Goal: Task Accomplishment & Management: Manage account settings

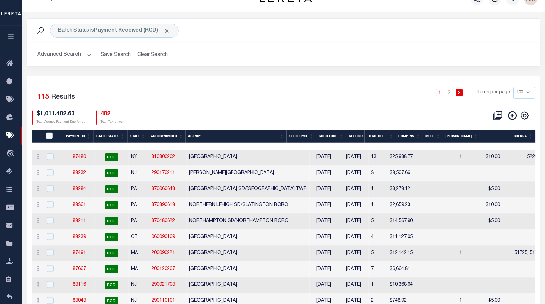
scroll to position [36, 0]
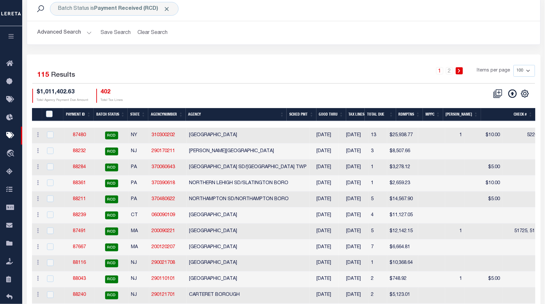
click at [236, 117] on th "Agency" at bounding box center [236, 114] width 101 height 13
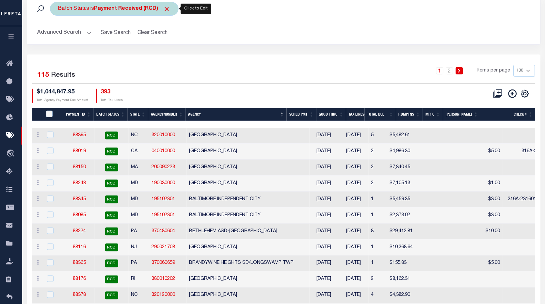
click at [91, 9] on div "Batch Status is Payment Received (RCD)" at bounding box center [114, 9] width 129 height 14
select select "RCD"
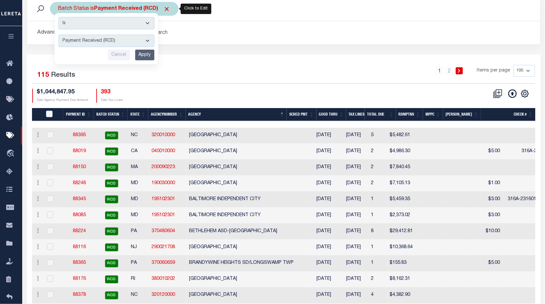
click at [101, 42] on select "Awaiting Funds (AWF) Cleared and Complete (CAC) New Check Needed (NCN) Payment …" at bounding box center [106, 41] width 96 height 12
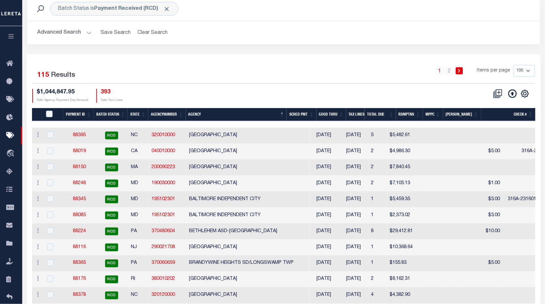
click at [235, 115] on th "Agency" at bounding box center [236, 114] width 101 height 13
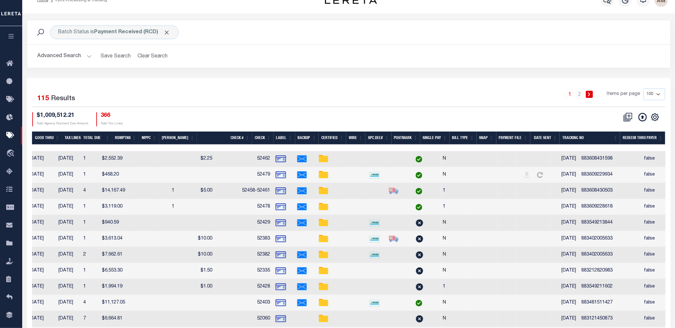
scroll to position [0, 0]
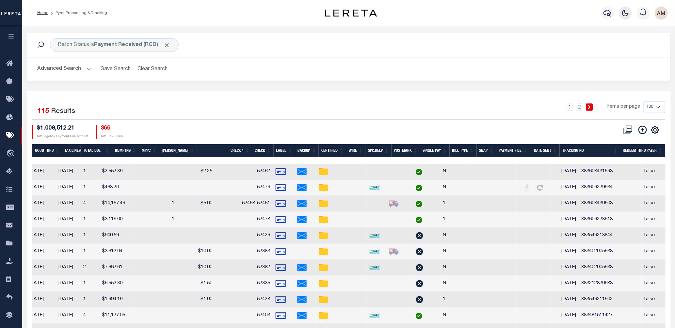
click at [526, 16] on icon "button" at bounding box center [625, 13] width 6 height 6
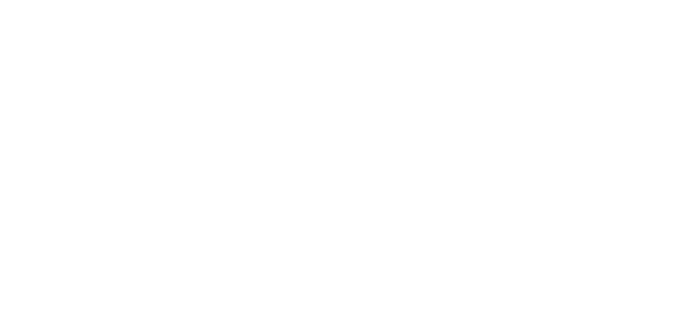
scroll to position [0, 286]
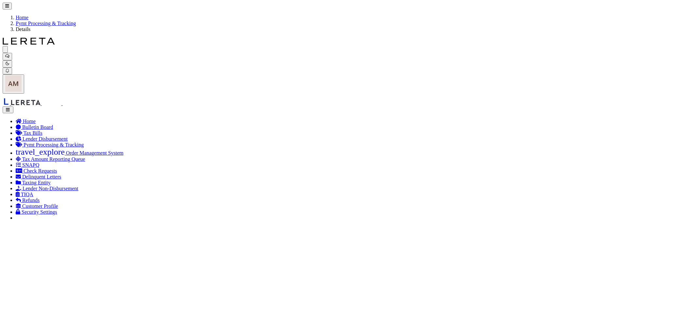
select select "RCD"
type input "05/23/2025"
type input "$2.86"
select select "CHK"
type input "51163- April"
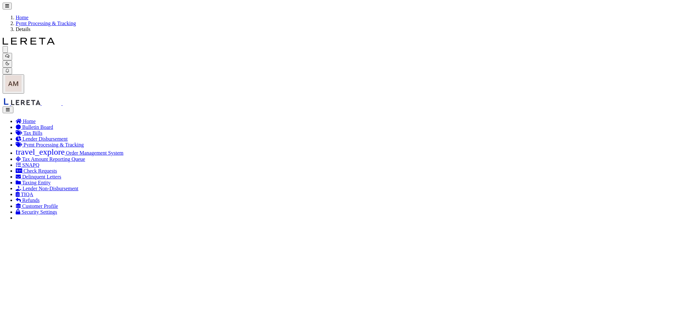
select select "[PERSON_NAME]"
checkbox input "true"
select select "USS"
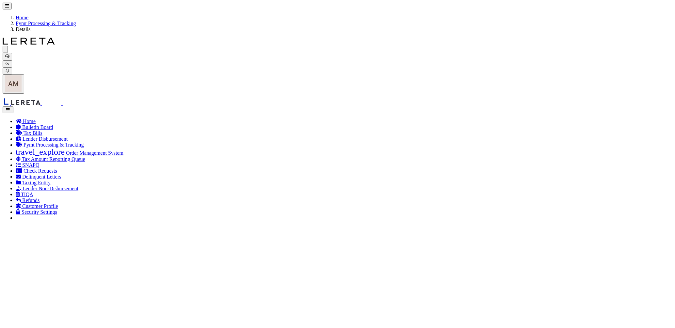
type input "05/23/2025"
type input "$9.85"
type input "9205590111312635101883"
type input "Delivered, PO Box"
type input "05/27/2025"
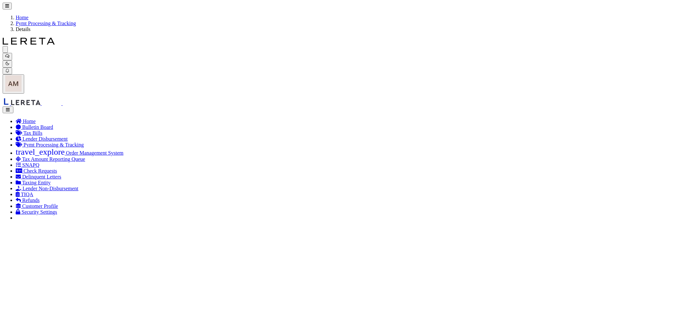
type input "1"
radio input "true"
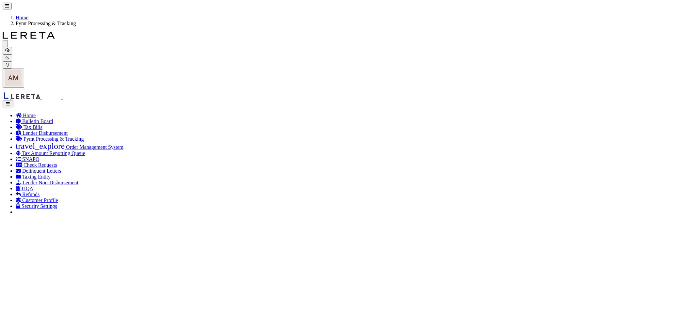
checkbox input "true"
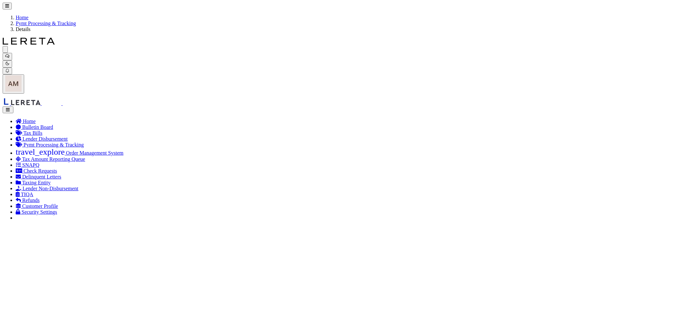
type input "$2.86"
type input "$9.85"
click at [76, 21] on link "Pymt Processing & Tracking" at bounding box center [46, 24] width 60 height 6
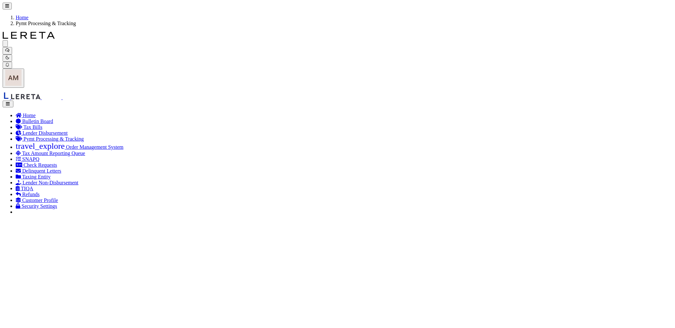
checkbox input "false"
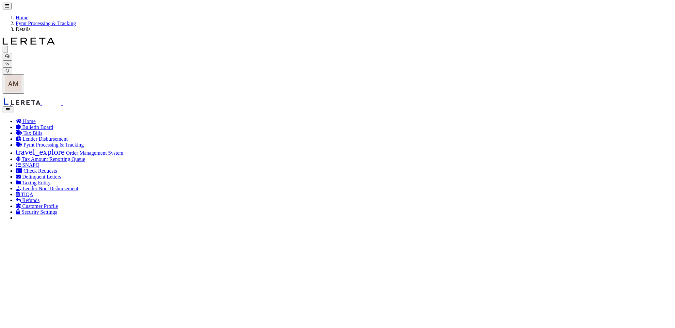
type input "$2.86"
type input "$9.85"
checkbox input "true"
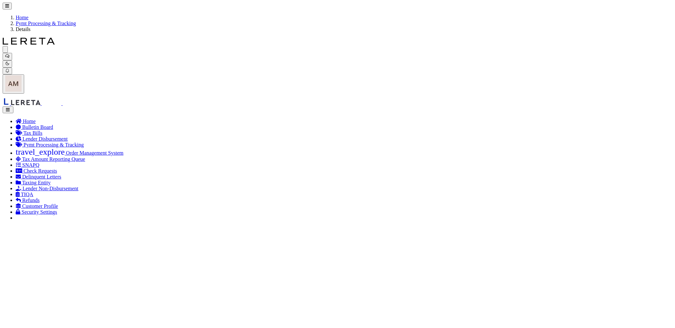
checkbox input "true"
checkbox input "false"
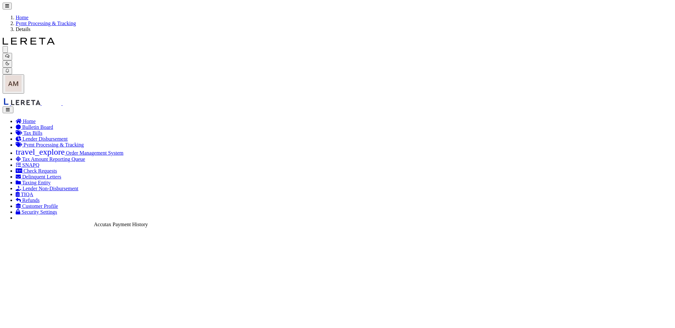
checkbox input "false"
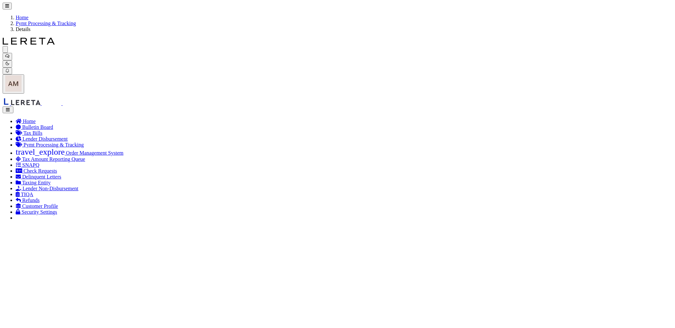
type input "$2.86"
type input "$9.85"
drag, startPoint x: 115, startPoint y: 57, endPoint x: 90, endPoint y: 57, distance: 25.5
drag, startPoint x: 91, startPoint y: 57, endPoint x: 131, endPoint y: 53, distance: 40.7
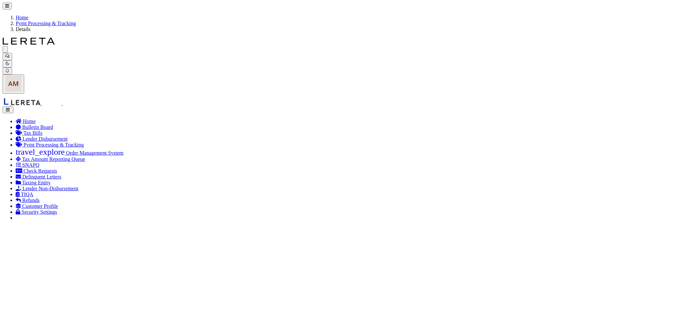
drag, startPoint x: 113, startPoint y: 58, endPoint x: 82, endPoint y: 57, distance: 31.3
copy h5 "370390221"
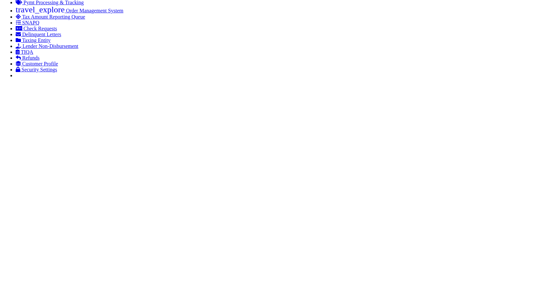
scroll to position [247, 0]
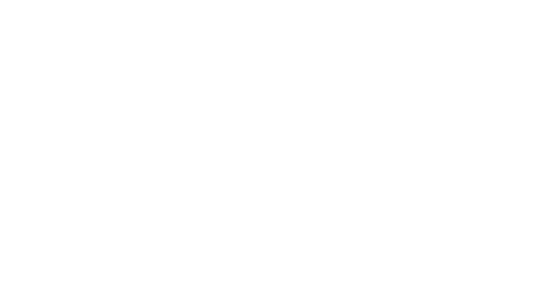
drag, startPoint x: 486, startPoint y: 218, endPoint x: 507, endPoint y: 230, distance: 24.3
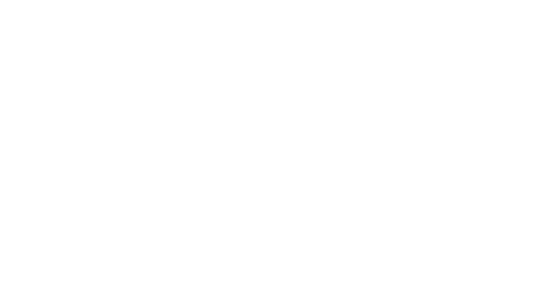
drag, startPoint x: 467, startPoint y: 219, endPoint x: 501, endPoint y: 223, distance: 34.8
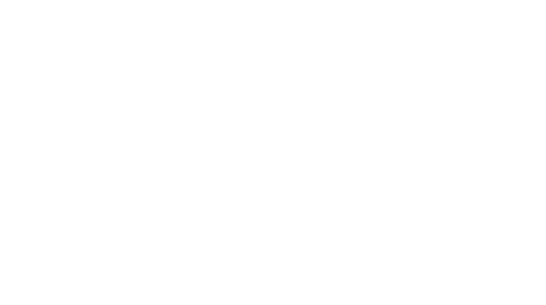
drag, startPoint x: 492, startPoint y: 218, endPoint x: 466, endPoint y: 215, distance: 25.9
type input "DBF check # 14324 $4.00 not CAC as of 8/21/25. I will get with Debbie at tax of…"
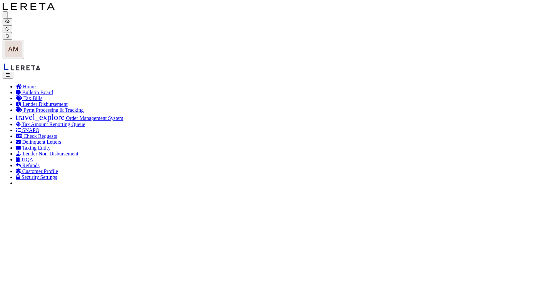
scroll to position [72, 0]
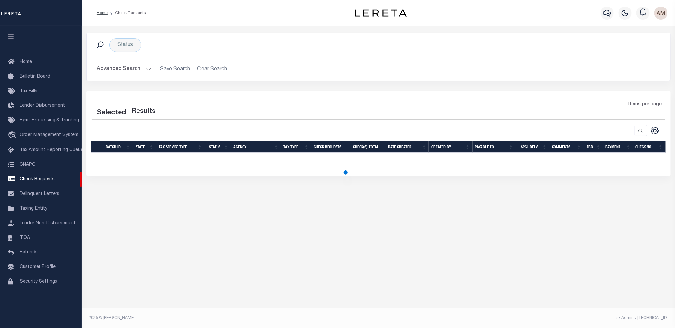
select select "50"
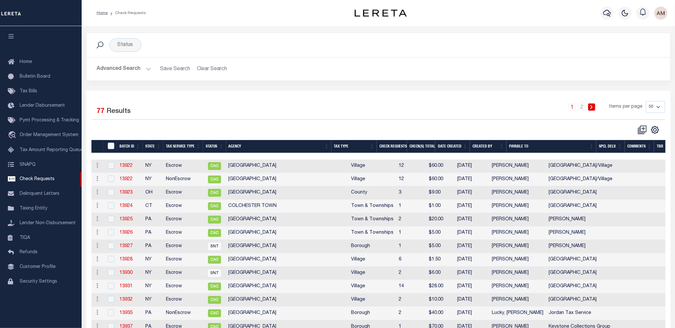
click at [130, 70] on button "Advanced Search" at bounding box center [124, 69] width 54 height 13
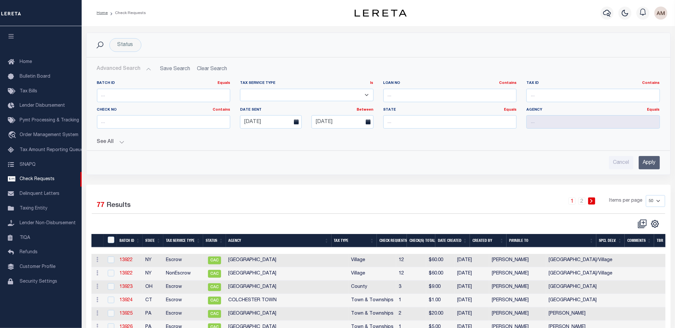
drag, startPoint x: 129, startPoint y: 90, endPoint x: 319, endPoint y: 156, distance: 201.7
click at [347, 166] on div "Cancel Apply" at bounding box center [378, 162] width 563 height 13
click at [275, 124] on input "04-30-2025" at bounding box center [271, 121] width 62 height 13
click at [126, 141] on button "See All" at bounding box center [378, 142] width 563 height 6
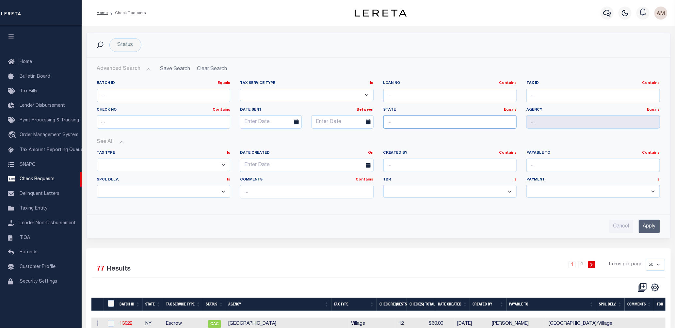
click at [467, 124] on input "text" at bounding box center [449, 121] width 133 height 13
click at [406, 120] on input "text" at bounding box center [449, 121] width 133 height 13
click at [395, 132] on div "PA" at bounding box center [449, 134] width 133 height 10
type input "PA"
click at [534, 125] on input "text" at bounding box center [592, 121] width 133 height 13
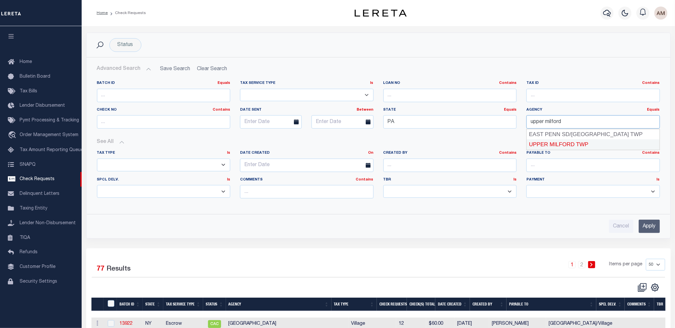
click at [556, 142] on div "UPPER MILFORD TWP" at bounding box center [592, 144] width 133 height 10
type input "UPPER MILFORD TWP"
click at [649, 226] on input "Apply" at bounding box center [648, 226] width 21 height 13
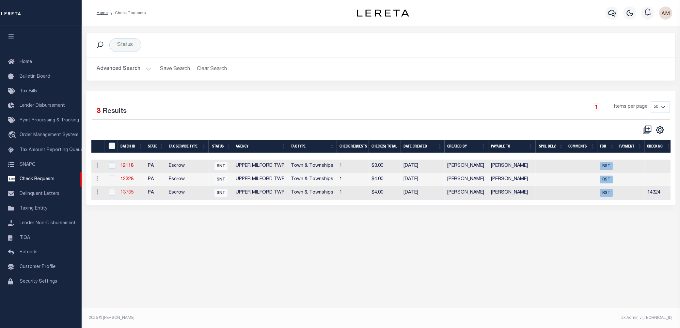
click at [129, 195] on link "13785" at bounding box center [126, 192] width 13 height 5
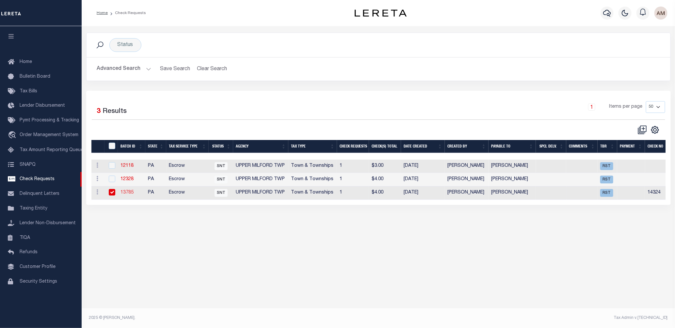
select select "SNT"
type input "03/28/2025"
type input "No"
type input "14324"
type input "$0.00"
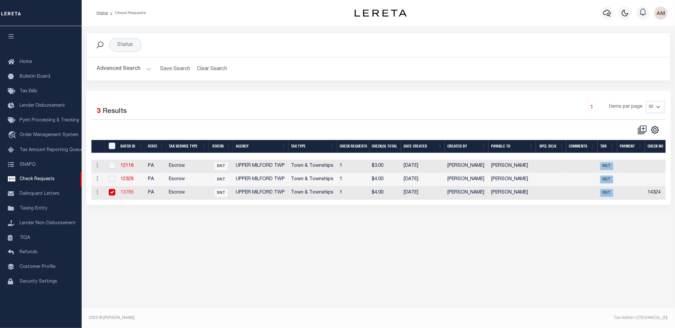
type input "Deborah Schevets"
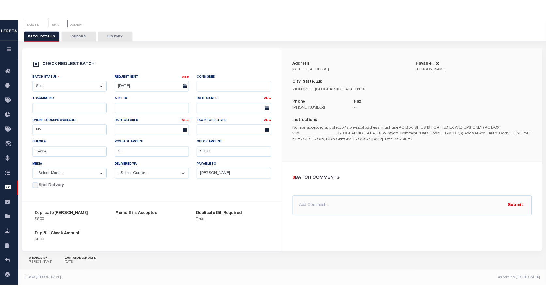
scroll to position [60, 0]
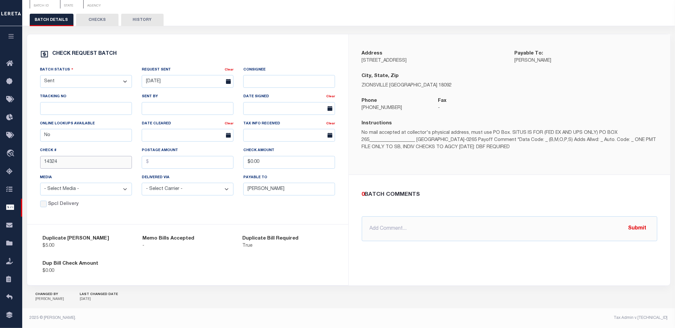
click at [91, 163] on input "14324" at bounding box center [86, 162] width 92 height 13
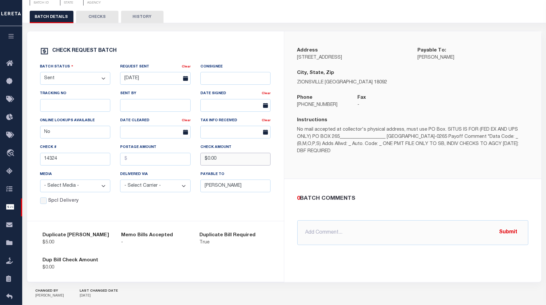
drag, startPoint x: 220, startPoint y: 160, endPoint x: 198, endPoint y: 162, distance: 22.0
click at [198, 162] on div "Check Amount $0.00" at bounding box center [235, 157] width 80 height 27
type input "$4.00"
click at [167, 162] on input "text" at bounding box center [155, 159] width 70 height 13
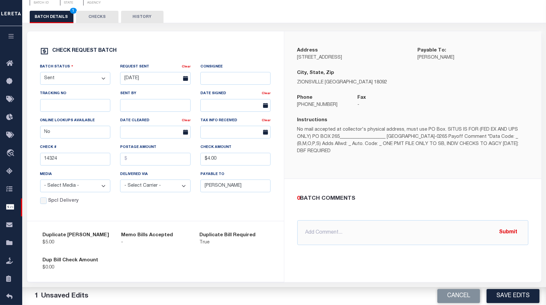
click at [109, 209] on div "Check REQUEST BATCH Batch Status - Select Status - Approval Needed Batching In …" at bounding box center [155, 126] width 257 height 190
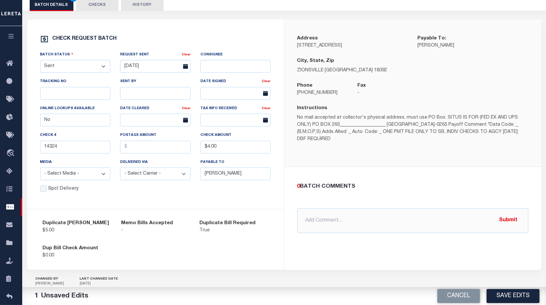
scroll to position [82, 0]
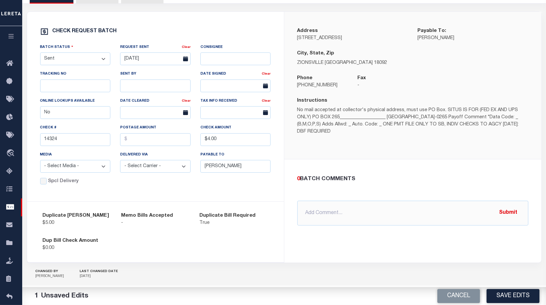
click at [262, 257] on div "Dup Bill Check Amount $0.00" at bounding box center [155, 244] width 235 height 25
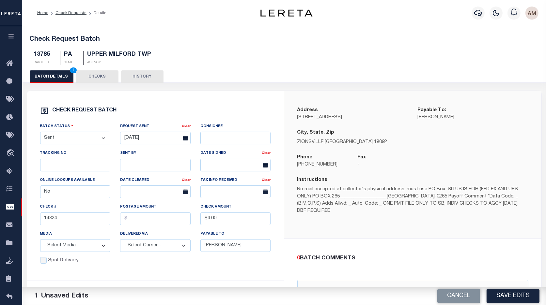
click at [96, 72] on button "CHECKS" at bounding box center [97, 76] width 42 height 12
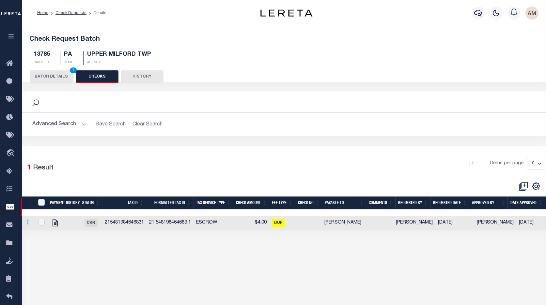
click at [59, 77] on button "BATCH DETAILS 1" at bounding box center [52, 76] width 44 height 12
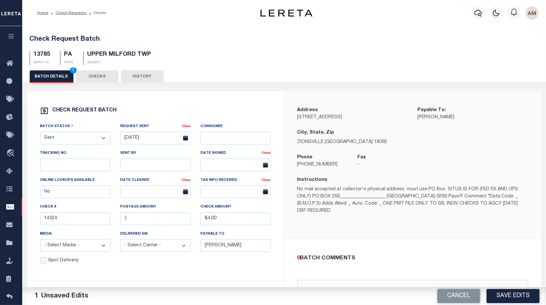
click at [268, 75] on div "BATCH DETAILS 1 CHECKS HISTORY" at bounding box center [284, 76] width 509 height 12
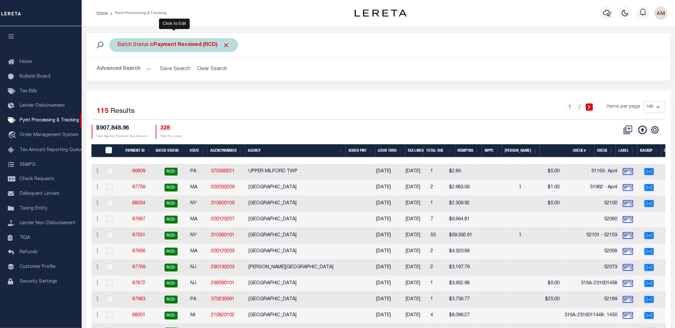
click at [184, 49] on div "Batch Status is Payment Received (RCD)" at bounding box center [173, 45] width 129 height 14
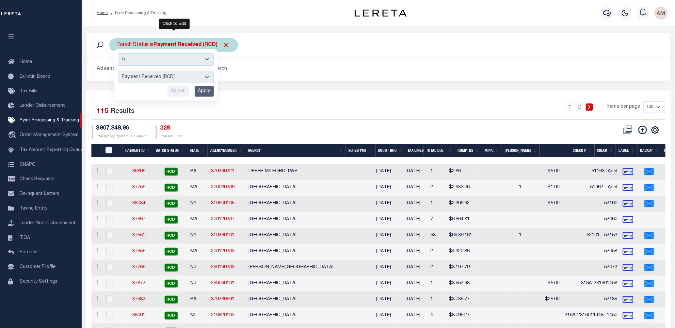
click at [174, 84] on div "Is Contains Awaiting Funds (AWF) Cleared and Complete (CAC) New Check Needed (N…" at bounding box center [166, 74] width 104 height 51
click at [171, 78] on select "Awaiting Funds (AWF) Cleared and Complete (CAC) New Check Needed (NCN) Payment …" at bounding box center [166, 77] width 96 height 12
select select "RSR"
click at [118, 71] on select "Awaiting Funds (AWF) Cleared and Complete (CAC) New Check Needed (NCN) Payment …" at bounding box center [166, 77] width 96 height 12
click at [209, 87] on input "Apply" at bounding box center [203, 91] width 19 height 11
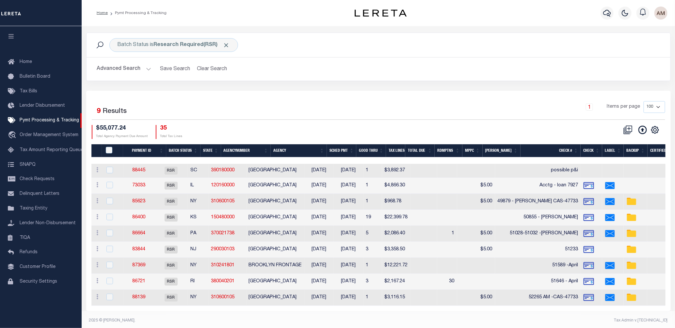
click at [146, 67] on button "Advanced Search" at bounding box center [124, 69] width 54 height 13
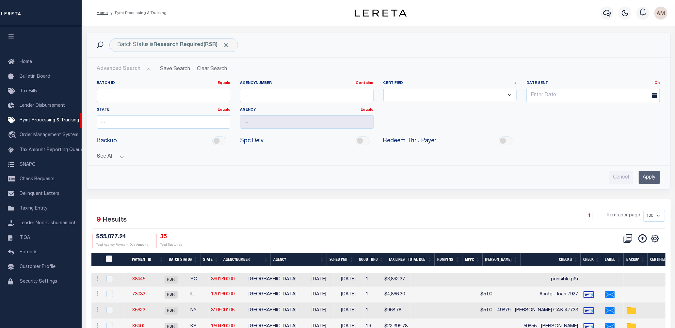
click at [118, 155] on button "See All" at bounding box center [378, 157] width 563 height 6
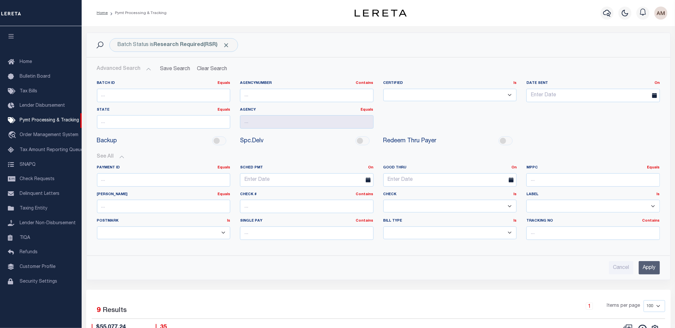
click at [120, 155] on button "See All" at bounding box center [378, 157] width 563 height 6
click at [140, 67] on button "Advanced Search" at bounding box center [124, 69] width 54 height 13
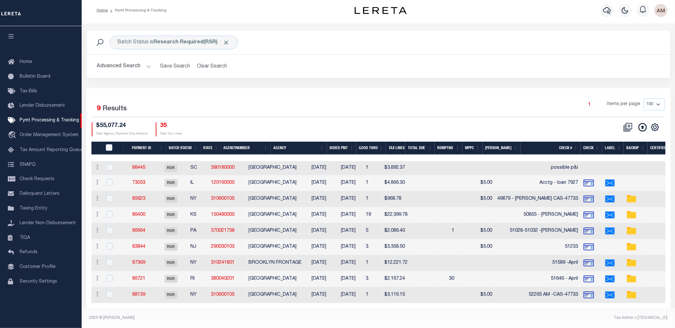
scroll to position [7, 0]
click at [131, 67] on button "Advanced Search" at bounding box center [124, 66] width 54 height 13
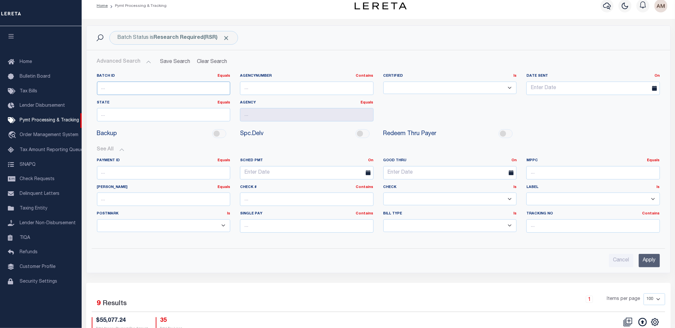
click at [136, 85] on input "number" at bounding box center [163, 88] width 133 height 13
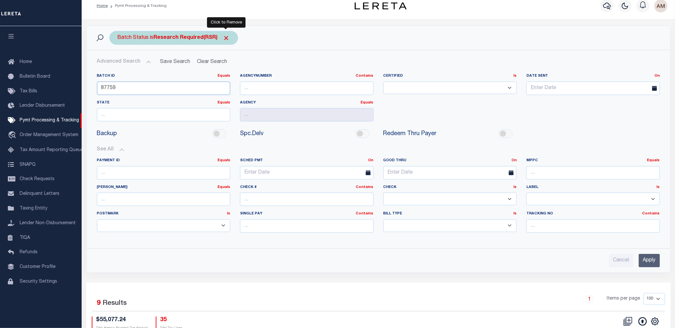
type input "87759"
click at [225, 39] on span "Click to Remove" at bounding box center [226, 38] width 7 height 7
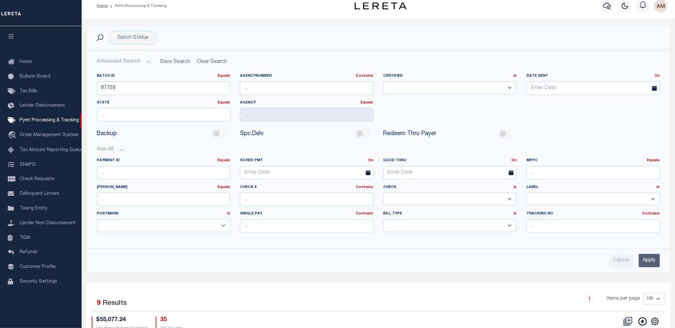
click at [650, 261] on input "Apply" at bounding box center [648, 260] width 21 height 13
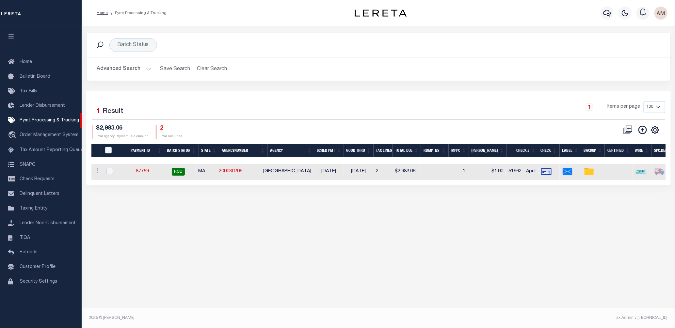
scroll to position [0, 0]
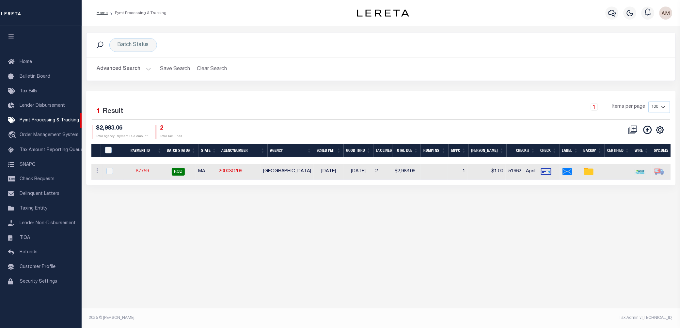
click at [149, 173] on link "87759" at bounding box center [142, 171] width 13 height 5
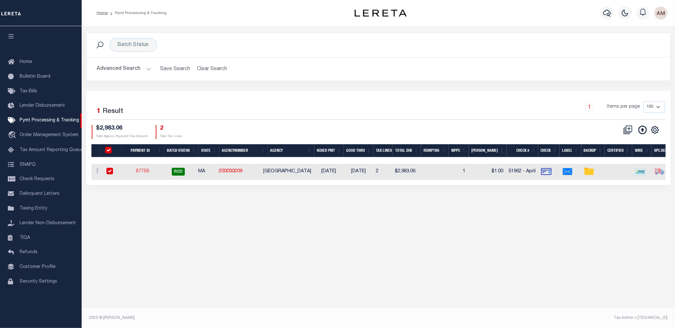
select select "RCD"
type input "[DATE]"
type input "$2,983.06"
select select "CHK"
type input "51962 - April"
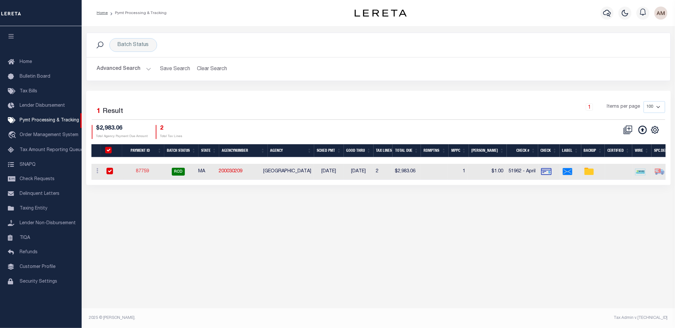
select select "[PERSON_NAME]"
checkbox input "true"
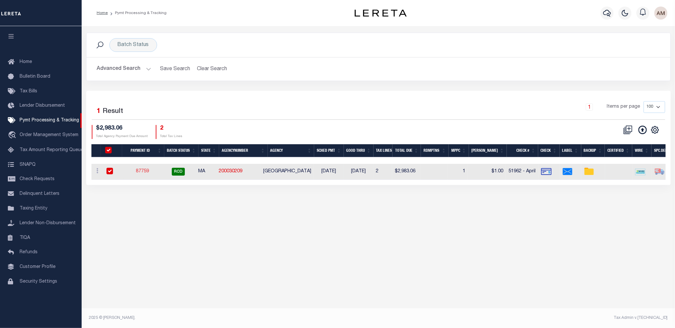
select select "FDX"
type input "[DATE]"
type input "$8.7"
type input "883071402987"
type input "[PERSON_NAME]"
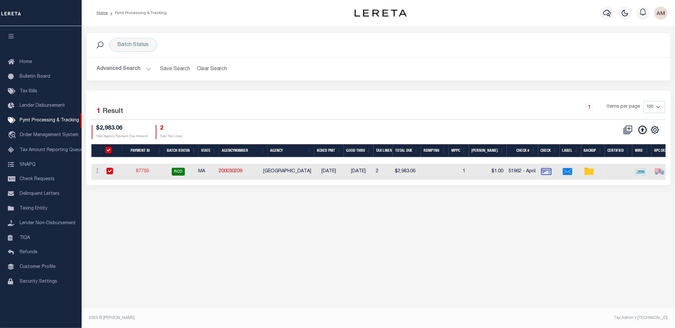
type input "[DATE]"
type input "N"
radio input "true"
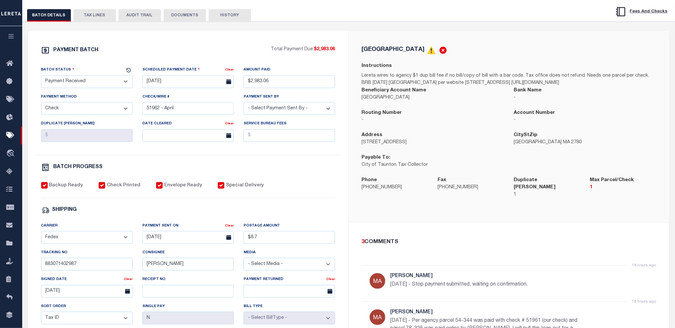
scroll to position [72, 0]
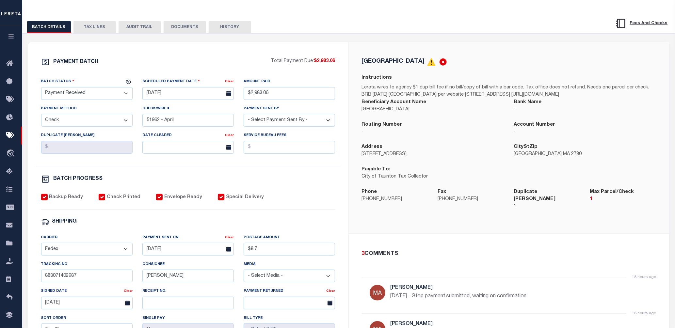
click at [289, 175] on div "PAYMENT BATCH Total Payment Due: $2,983.06 Batch Status - Select Status -" at bounding box center [188, 233] width 304 height 350
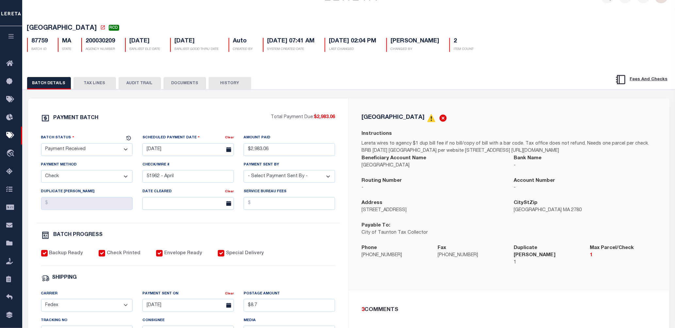
scroll to position [0, 0]
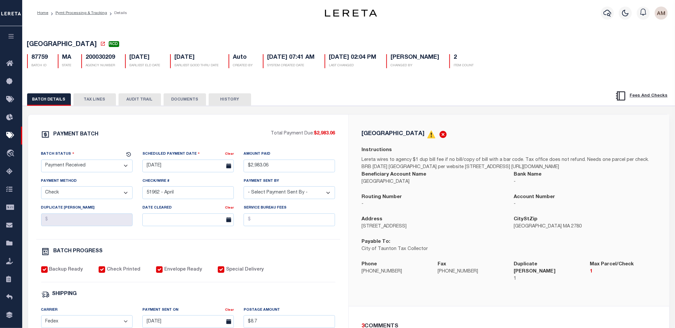
click at [193, 99] on button "DOCUMENTS" at bounding box center [184, 99] width 42 height 12
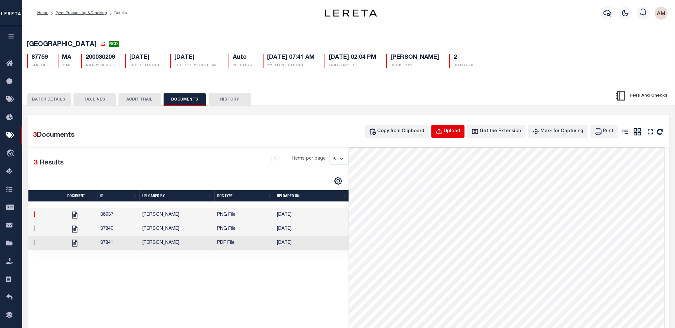
click at [454, 134] on div "Upload" at bounding box center [452, 131] width 16 height 7
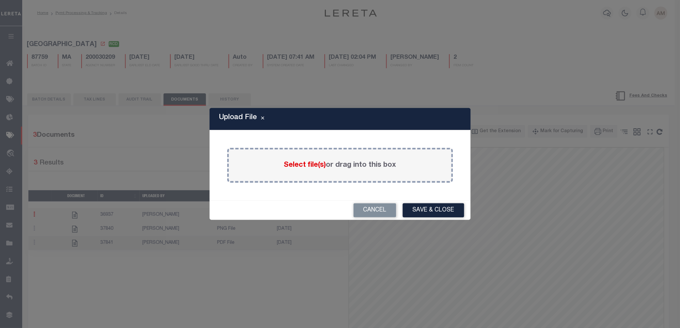
click at [384, 166] on label "Select file(s) or drag into this box" at bounding box center [340, 165] width 112 height 11
click at [0, 0] on input "Select file(s) or drag into this box" at bounding box center [0, 0] width 0 height 0
click at [334, 141] on div "Paste copied image or file into this box Select file(s) or drag into this box P…" at bounding box center [339, 165] width 245 height 54
click at [319, 158] on div "Select file(s) or drag into this box" at bounding box center [340, 165] width 226 height 35
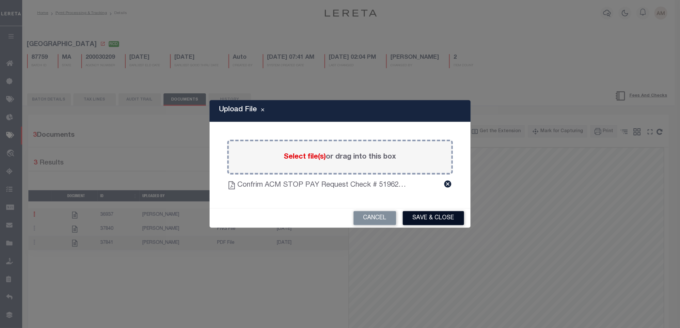
click at [454, 216] on button "Save & Close" at bounding box center [433, 218] width 61 height 14
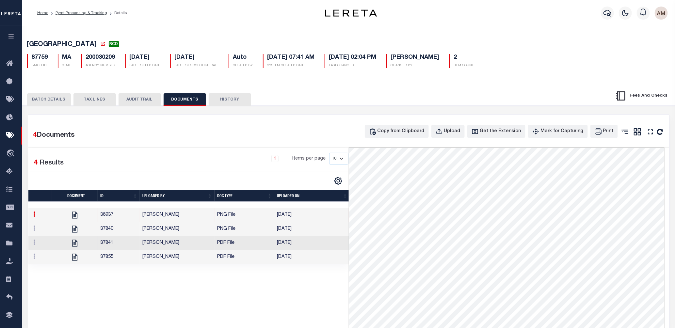
click at [173, 242] on td "[PERSON_NAME]" at bounding box center [177, 243] width 75 height 14
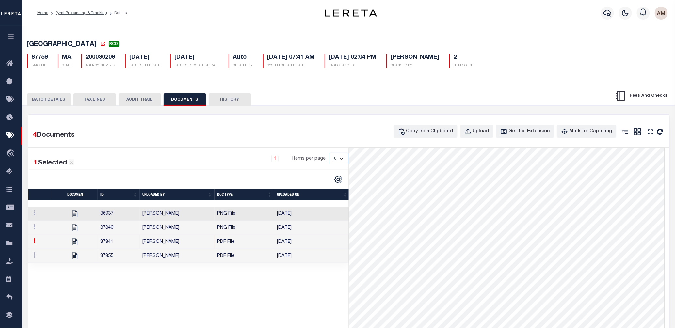
click at [194, 256] on td "[PERSON_NAME]" at bounding box center [177, 256] width 75 height 14
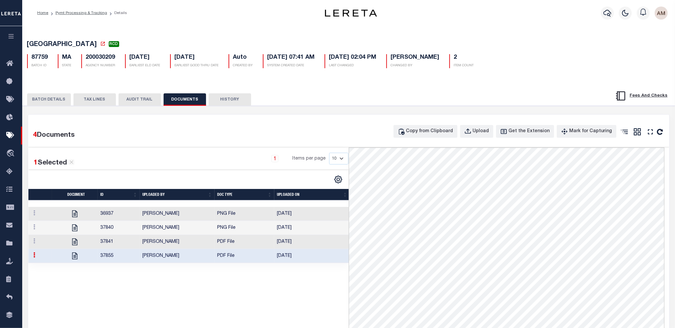
click at [53, 103] on button "BATCH DETAILS" at bounding box center [49, 99] width 44 height 12
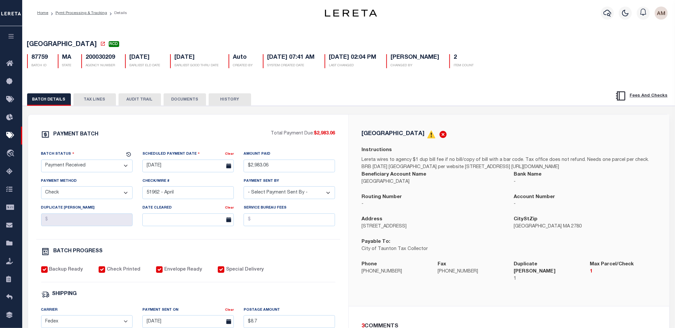
click at [299, 252] on div "BATCH PROGRESS" at bounding box center [188, 251] width 294 height 8
click at [620, 15] on button "button" at bounding box center [624, 13] width 13 height 13
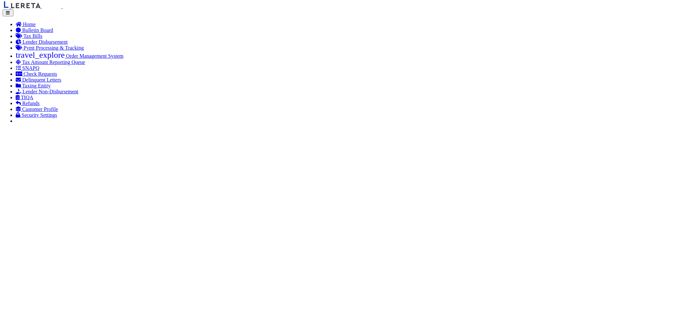
scroll to position [109, 0]
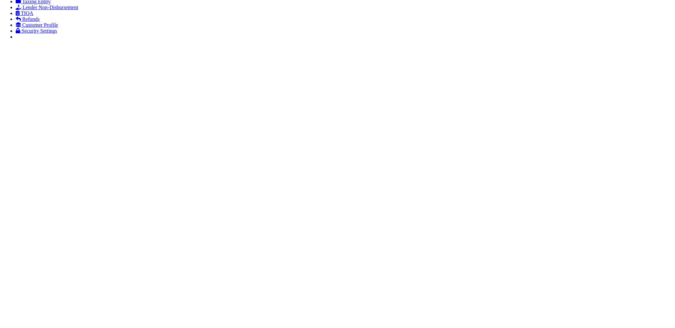
scroll to position [36, 0]
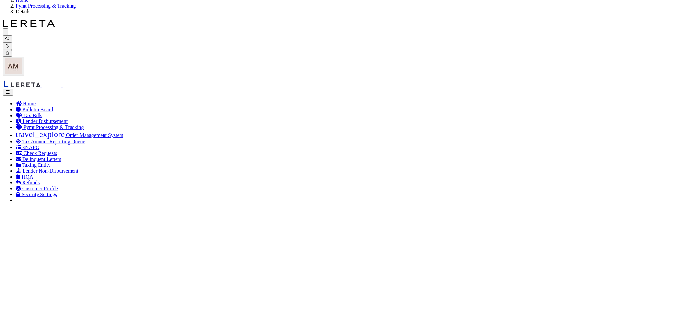
scroll to position [0, 48]
checkbox input "true"
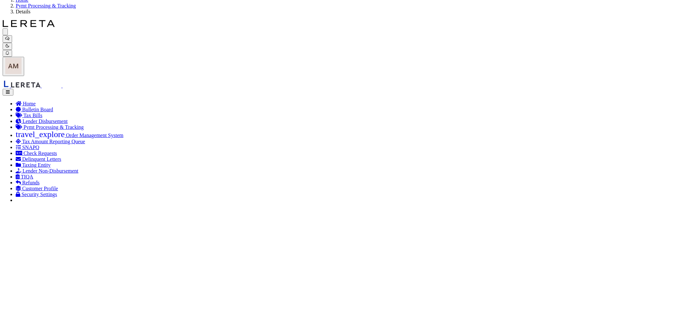
select select "MA"
select select "2500505000"
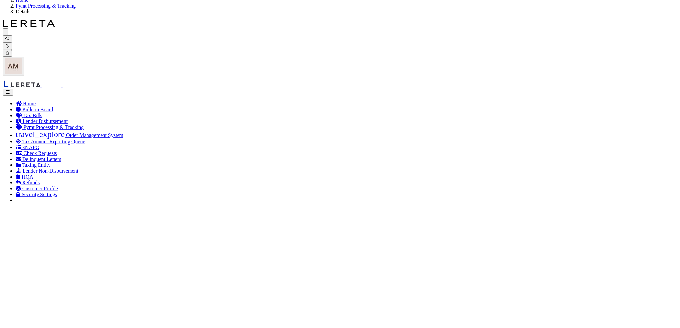
select select "MA"
select select "2500505000"
select select "2026"
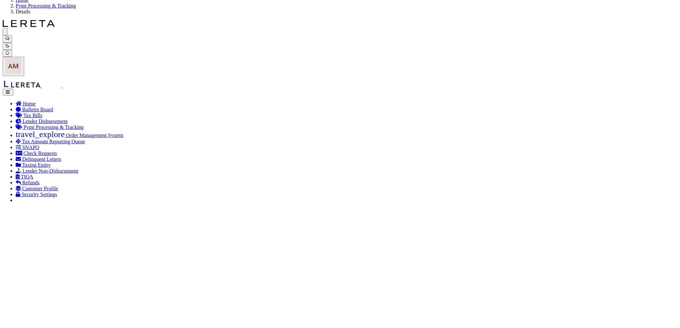
select select "1/4"
type input "[DATE]"
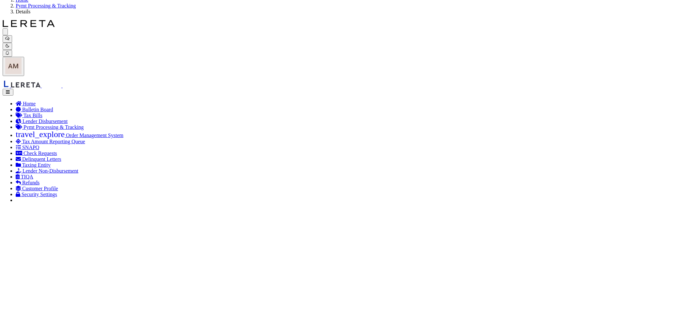
type input "[DATE]"
select select "88611"
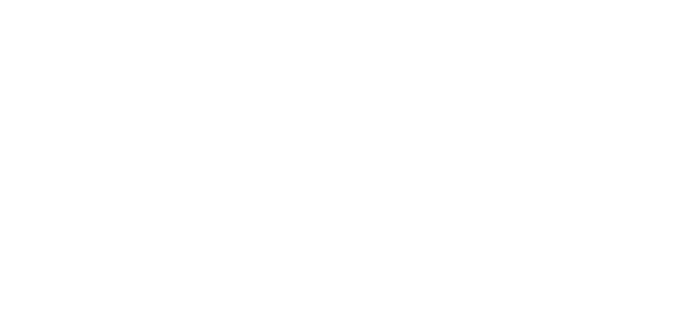
scroll to position [225, 0]
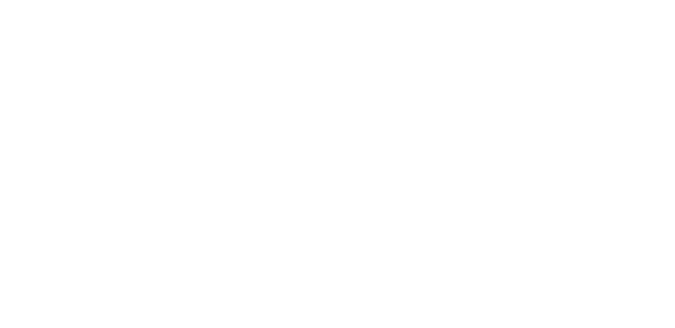
scroll to position [0, 10]
drag, startPoint x: 384, startPoint y: 226, endPoint x: 452, endPoint y: 241, distance: 69.7
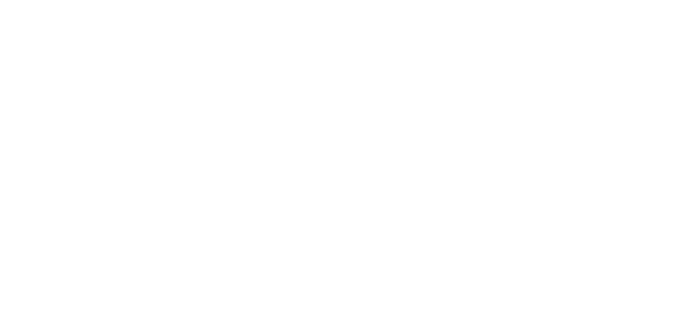
drag, startPoint x: 373, startPoint y: 229, endPoint x: 631, endPoint y: 237, distance: 257.6
type input "8/21/25 - Moved loan 17695 parcel 78-326 to new PPID 88611 for a refund. Stop p…"
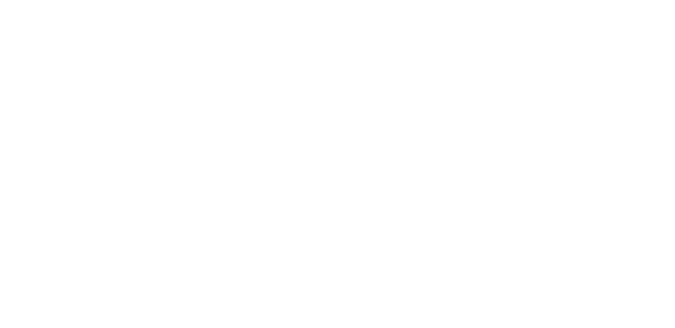
scroll to position [0, 0]
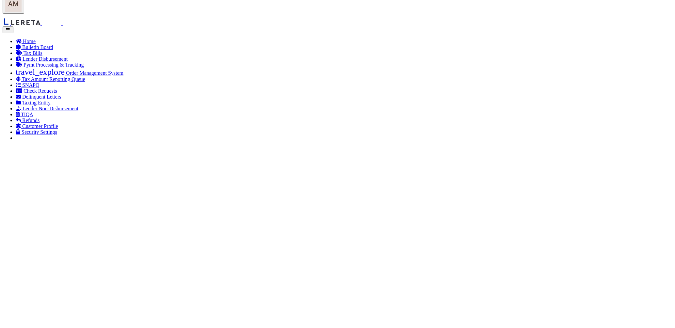
select select "CAC"
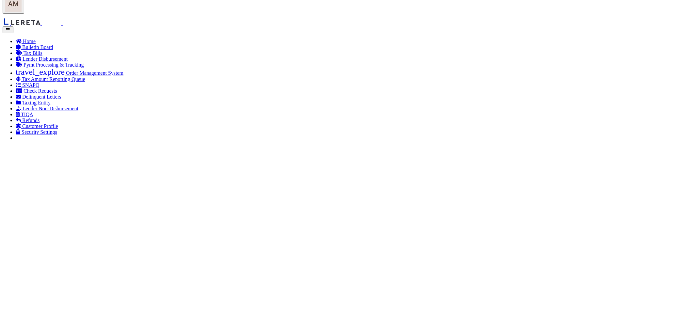
click at [193, 180] on span "30" at bounding box center [191, 175] width 13 height 13
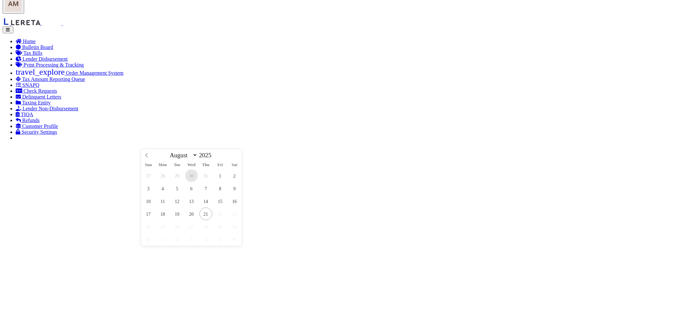
type input "[DATE]"
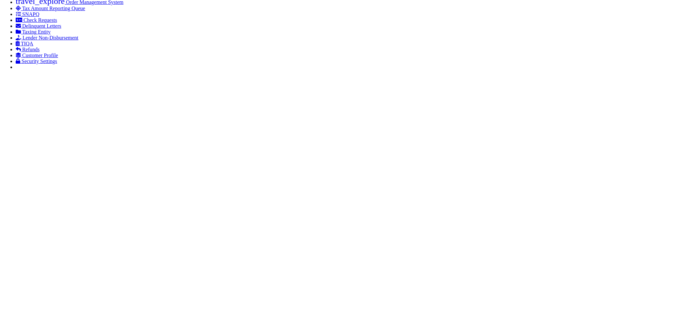
scroll to position [152, 0]
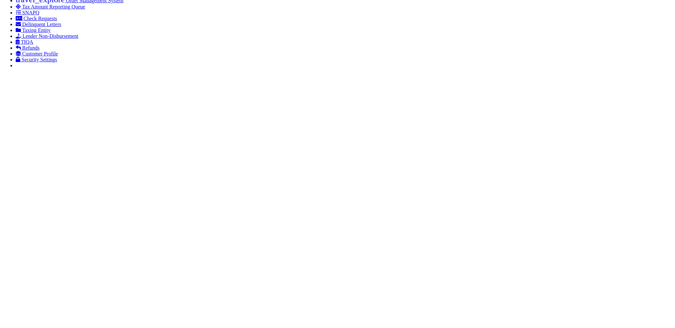
drag, startPoint x: 178, startPoint y: 204, endPoint x: 191, endPoint y: 194, distance: 16.8
drag, startPoint x: 192, startPoint y: 194, endPoint x: 186, endPoint y: 198, distance: 6.6
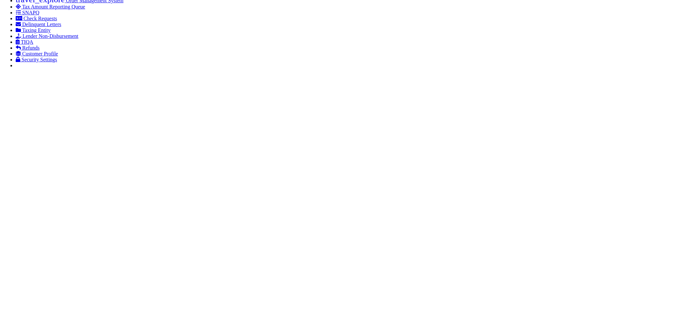
drag, startPoint x: 165, startPoint y: 198, endPoint x: 119, endPoint y: 205, distance: 46.5
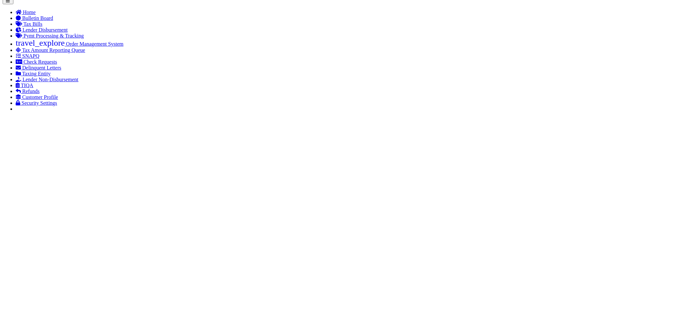
scroll to position [43, 0]
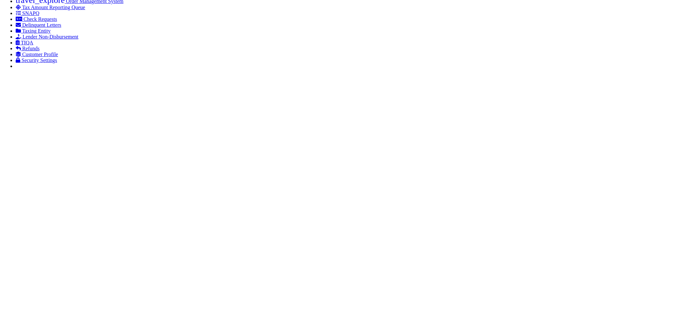
scroll to position [152, 0]
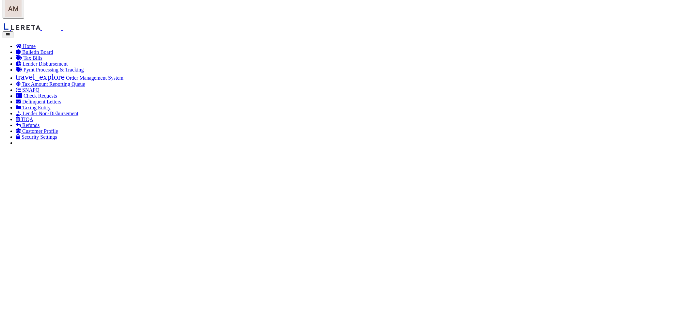
scroll to position [43, 0]
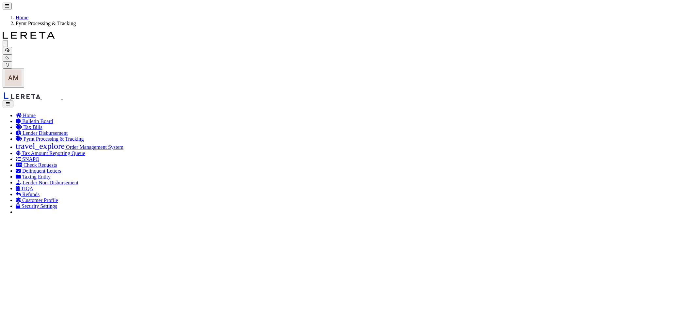
drag, startPoint x: 22, startPoint y: 98, endPoint x: -17, endPoint y: 99, distance: 39.2
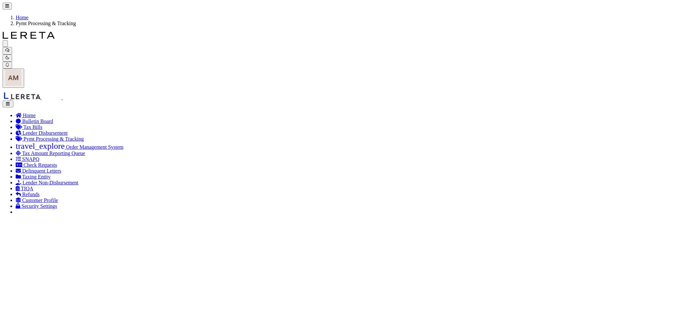
type input "87849"
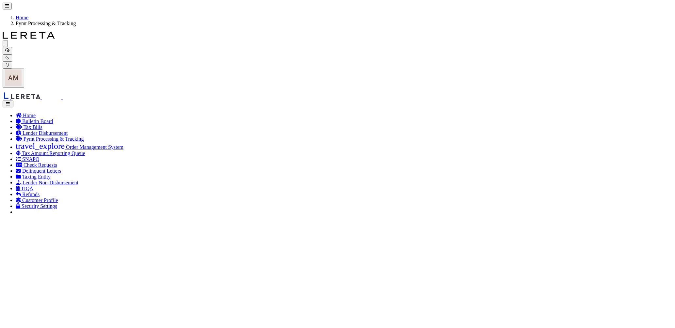
select select "NCN"
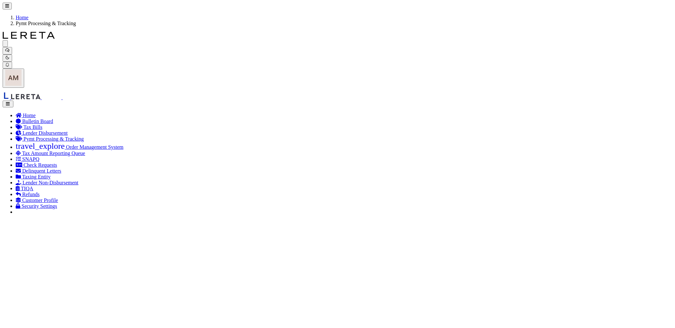
type input "[DATE]"
type input "$4,967.22"
select select "[PERSON_NAME]"
checkbox input "false"
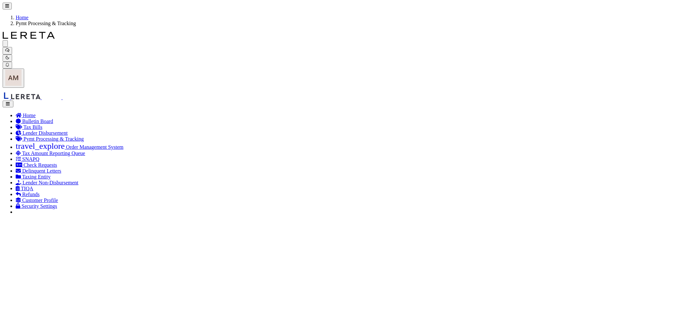
checkbox input "false"
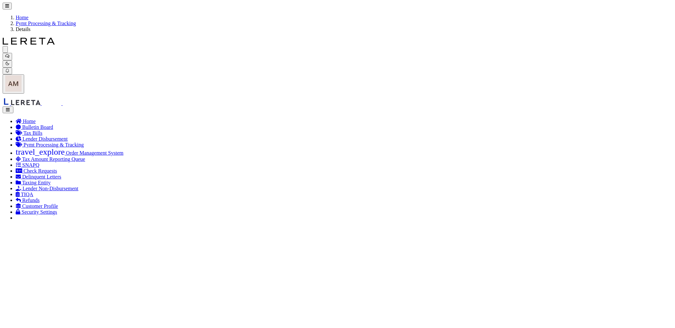
select select "SFP"
click at [209, 244] on span "21" at bounding box center [205, 239] width 13 height 13
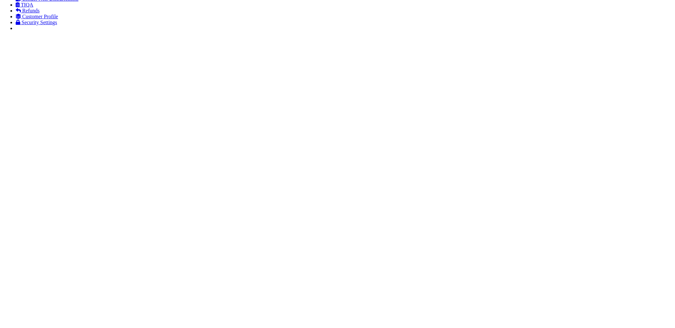
scroll to position [217, 0]
drag, startPoint x: 635, startPoint y: 312, endPoint x: 639, endPoint y: 316, distance: 5.6
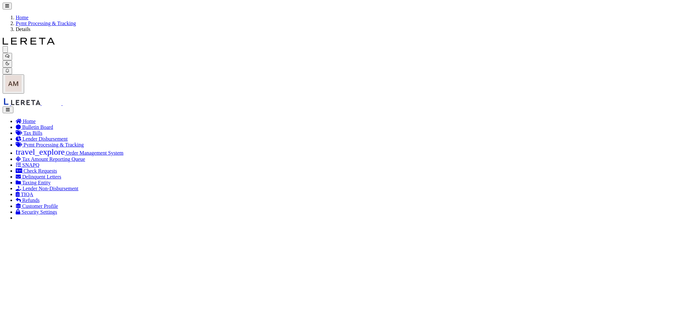
type input "$4,967.22"
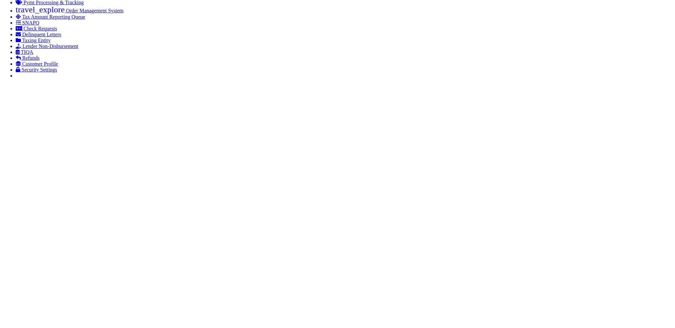
scroll to position [145, 0]
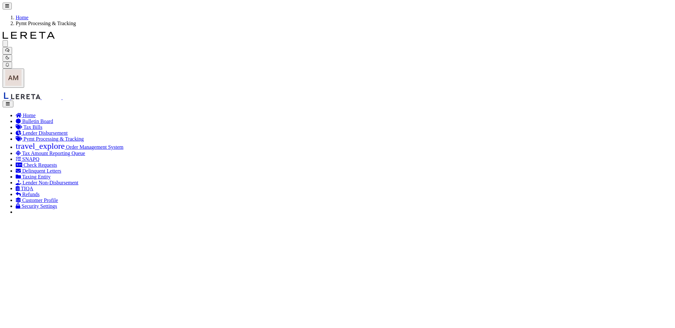
checkbox input "true"
drag, startPoint x: 155, startPoint y: 314, endPoint x: 177, endPoint y: 327, distance: 25.8
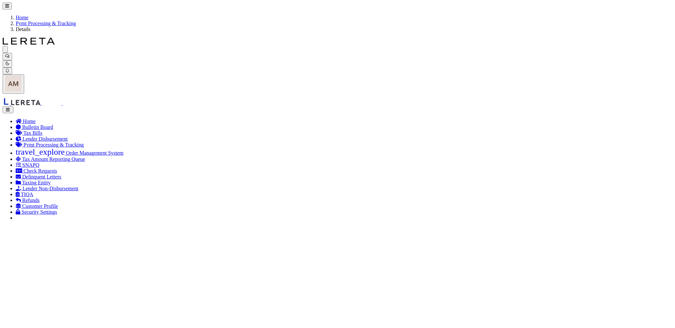
type input "$4,967.22"
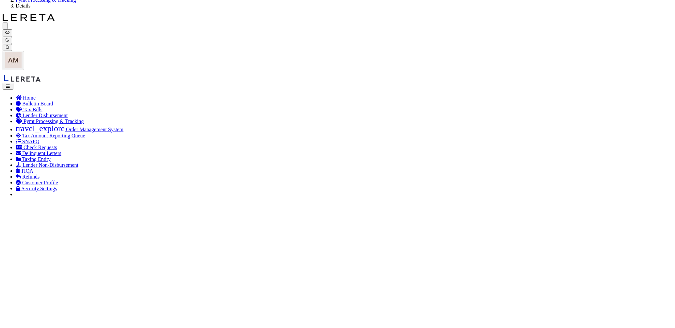
scroll to position [72, 0]
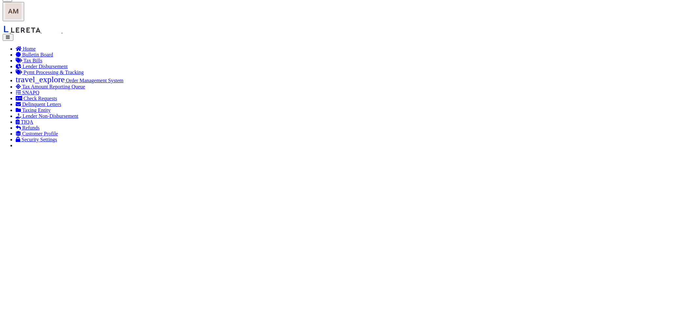
checkbox input "true"
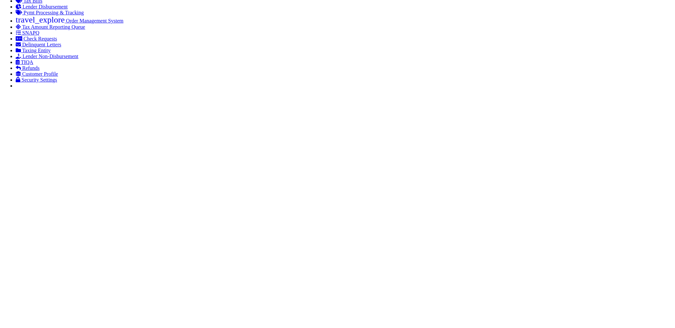
scroll to position [145, 0]
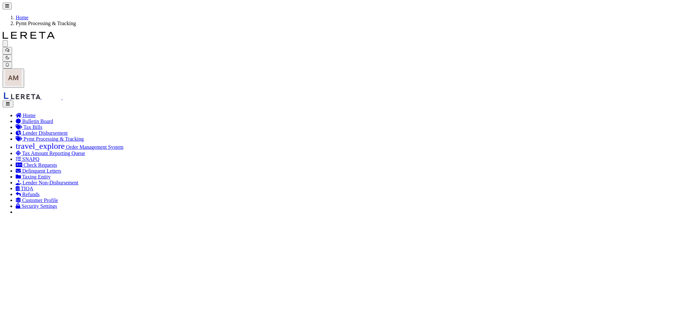
type input "$4,967.22"
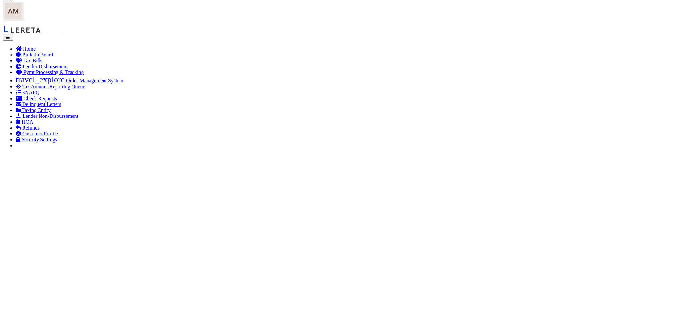
scroll to position [52, 0]
drag, startPoint x: 331, startPoint y: 216, endPoint x: 349, endPoint y: 225, distance: 20.3
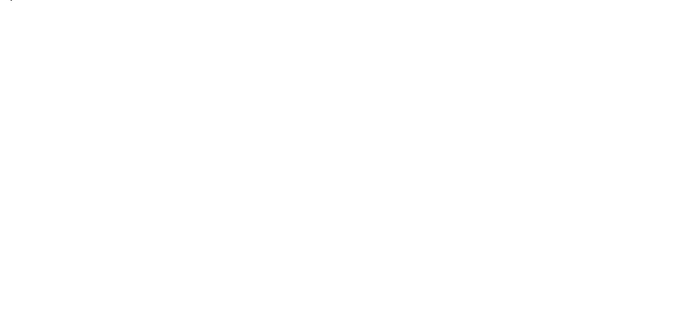
scroll to position [225, 0]
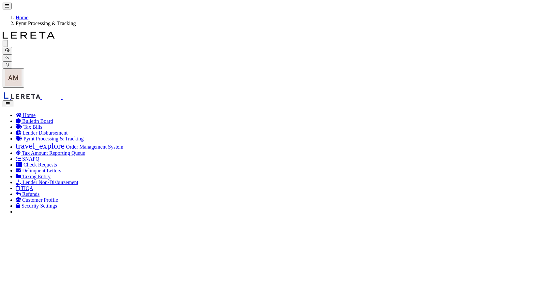
drag, startPoint x: 57, startPoint y: 96, endPoint x: 7, endPoint y: 111, distance: 52.5
type input "87369"
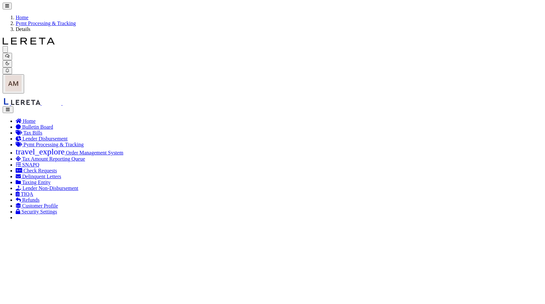
select select "RSR"
type input "[DATE]"
type input "$12,221.72"
type input "51589 -April"
select select "[PERSON_NAME]"
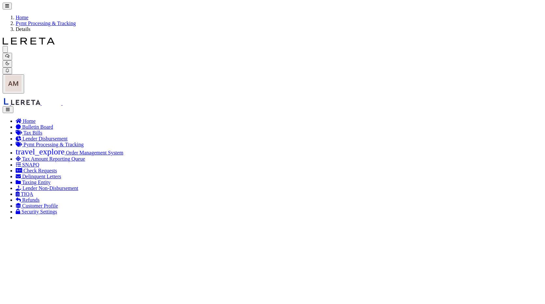
checkbox input "true"
type input "[DATE]"
type input "$8.7"
type input "882609481581"
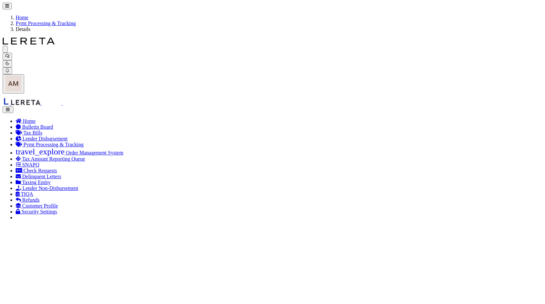
type input "J.Jessica"
type input "07/10/2025"
type input "1"
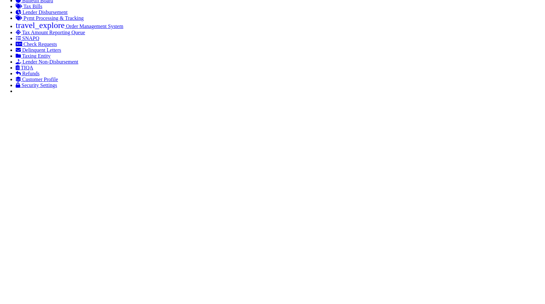
scroll to position [181, 0]
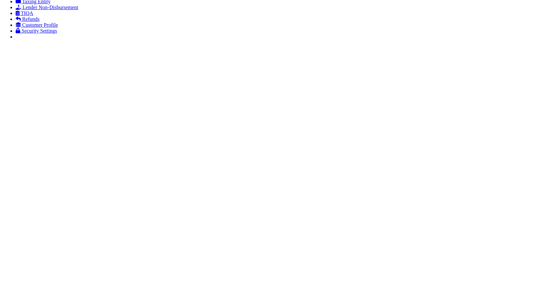
drag, startPoint x: 329, startPoint y: 270, endPoint x: 322, endPoint y: 272, distance: 7.9
drag, startPoint x: 389, startPoint y: 269, endPoint x: 543, endPoint y: 277, distance: 154.2
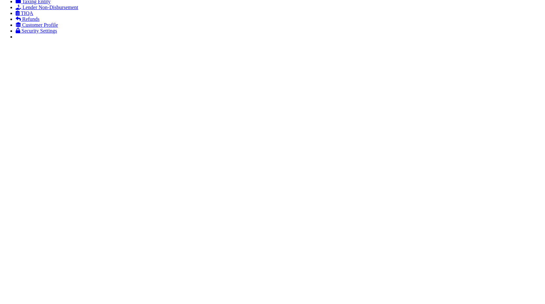
drag, startPoint x: 491, startPoint y: 273, endPoint x: 496, endPoint y: 281, distance: 9.9
drag, startPoint x: 480, startPoint y: 271, endPoint x: 491, endPoint y: 273, distance: 11.3
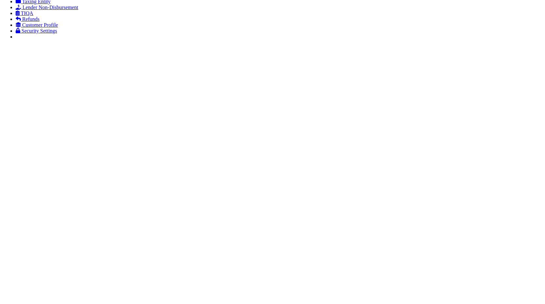
drag, startPoint x: 325, startPoint y: 273, endPoint x: 371, endPoint y: 282, distance: 47.5
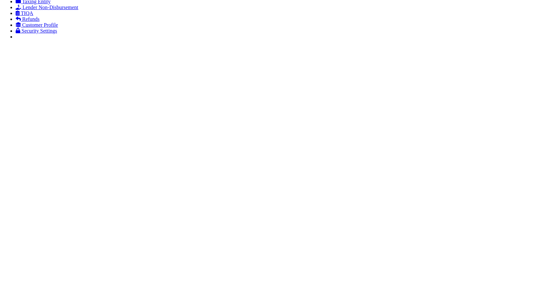
type input "8/21/25 - Stop payment confirmed. Waiting on reply from Audria or Matt on how t…"
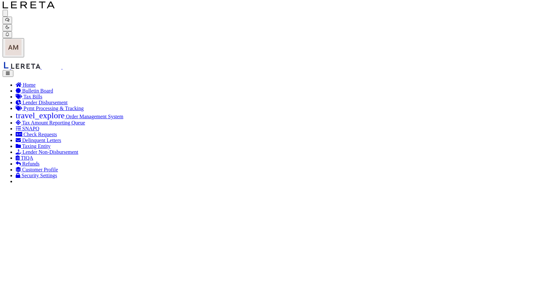
scroll to position [0, 0]
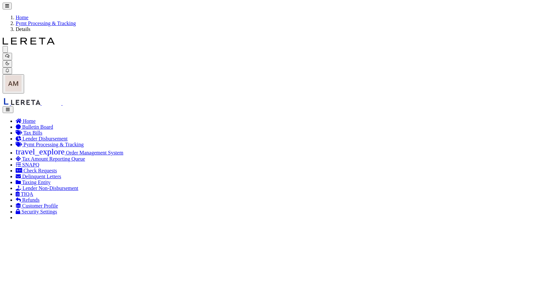
click at [78, 21] on li "Pymt Processing & Tracking" at bounding box center [279, 24] width 527 height 6
click at [76, 21] on link "Pymt Processing & Tracking" at bounding box center [46, 24] width 60 height 6
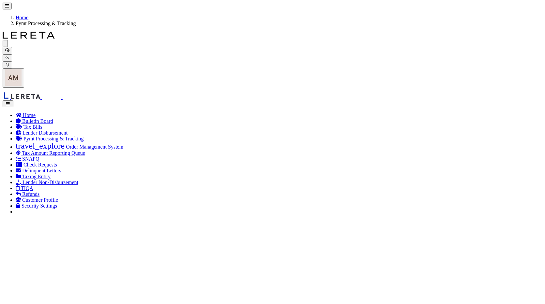
drag, startPoint x: 25, startPoint y: 103, endPoint x: 36, endPoint y: 127, distance: 26.7
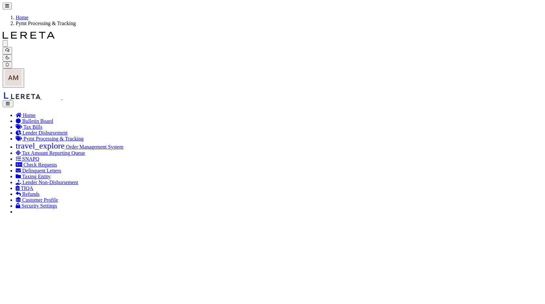
select select "RSR"
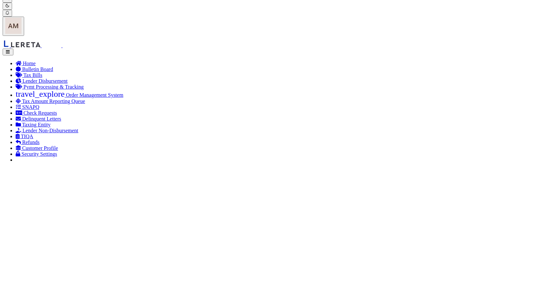
scroll to position [41, 0]
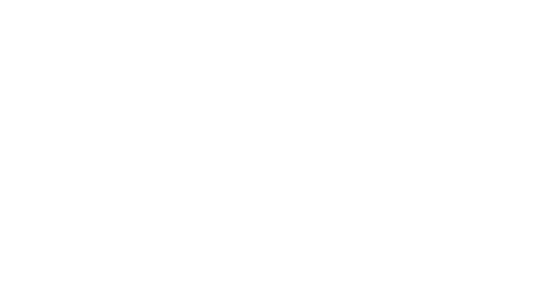
type input "[DATE]"
type input "$2,167.24"
type input "51646 - April"
select select "[PERSON_NAME]"
checkbox input "true"
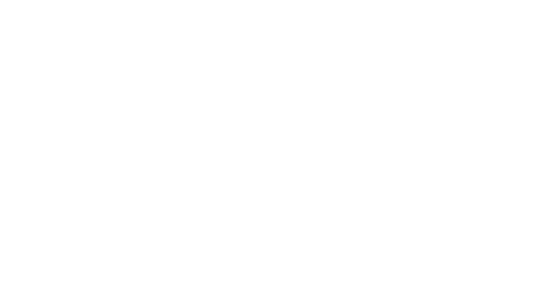
type input "[DATE]"
type input "$8.7"
type input "882840793806"
type input "[PERSON_NAME]Jen"
type input "[DATE]"
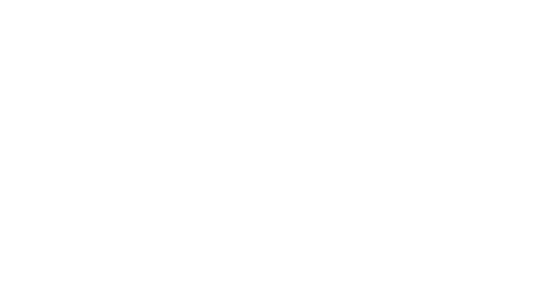
type input "N"
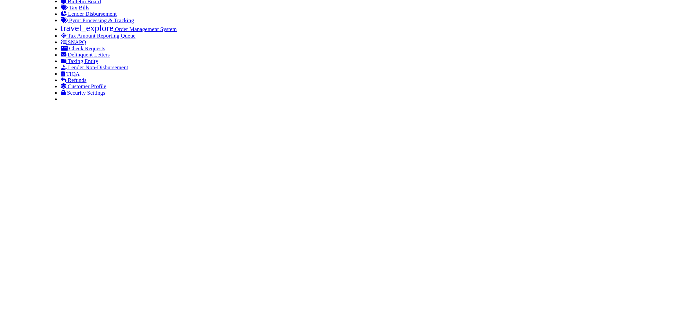
scroll to position [109, 0]
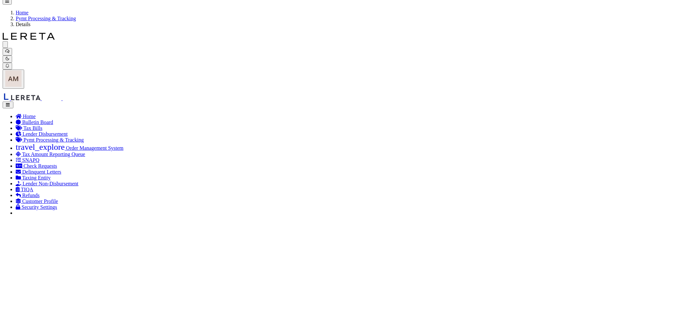
scroll to position [0, 0]
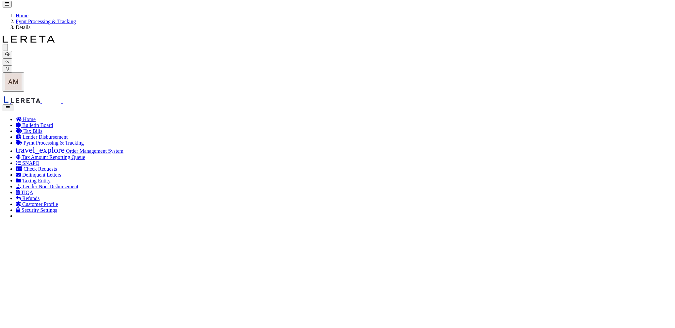
scroll to position [18, 0]
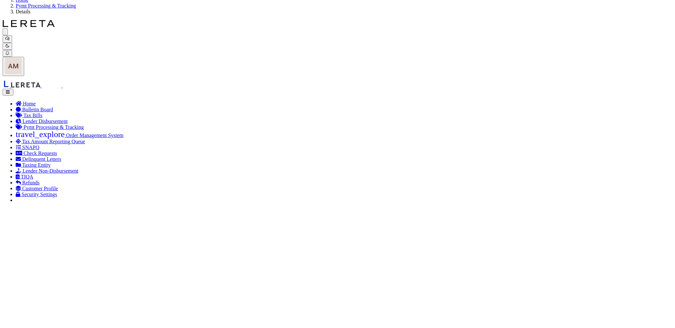
drag, startPoint x: 483, startPoint y: 263, endPoint x: 449, endPoint y: 266, distance: 34.0
copy td "016-0645-000"
checkbox input "true"
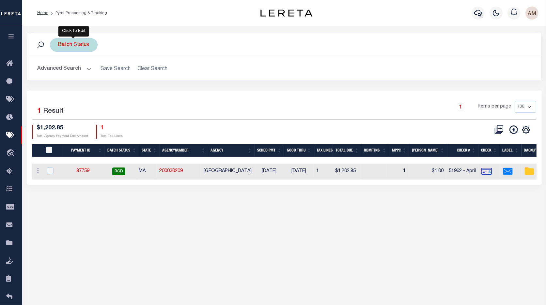
click at [83, 41] on div "Batch Status" at bounding box center [74, 45] width 48 height 14
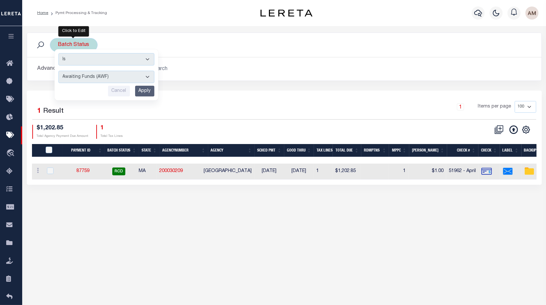
click at [86, 75] on select "Awaiting Funds (AWF) Cleared and Complete (CAC) New Check Needed (NCN) Payment …" at bounding box center [106, 77] width 96 height 12
click at [47, 67] on button "Advanced Search" at bounding box center [65, 69] width 54 height 13
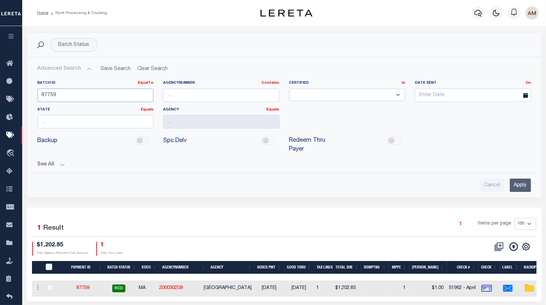
click at [63, 91] on input "87759" at bounding box center [96, 95] width 116 height 13
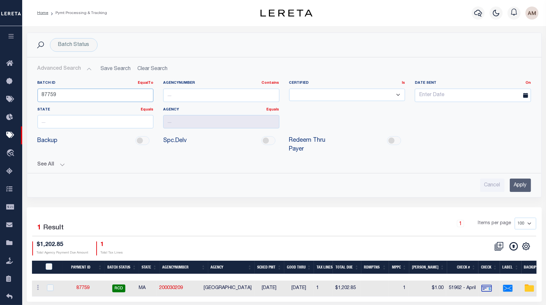
click at [66, 95] on input "87759" at bounding box center [96, 95] width 116 height 13
drag, startPoint x: 66, startPoint y: 95, endPoint x: 10, endPoint y: 102, distance: 56.3
click at [10, 102] on div "Home Pymt Processing & Tracking" at bounding box center [273, 161] width 546 height 322
type input "88611"
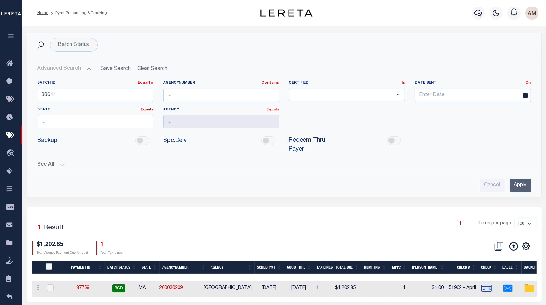
click at [521, 183] on input "Apply" at bounding box center [520, 185] width 21 height 13
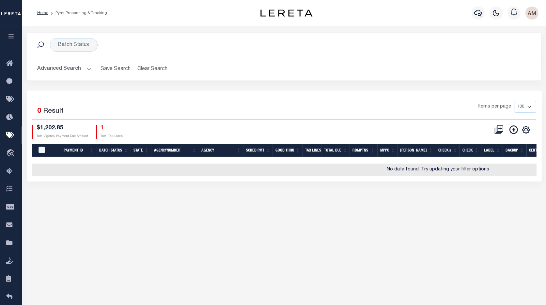
click at [72, 71] on button "Advanced Search" at bounding box center [65, 69] width 54 height 13
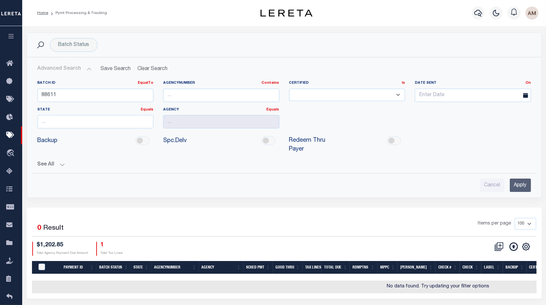
click at [59, 167] on button "See All" at bounding box center [284, 165] width 493 height 6
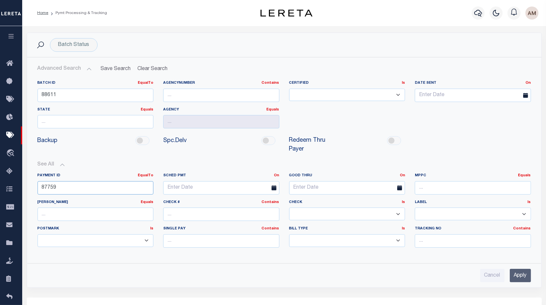
click at [67, 184] on input "87759" at bounding box center [96, 187] width 116 height 13
drag, startPoint x: 66, startPoint y: 181, endPoint x: -7, endPoint y: 182, distance: 72.4
click at [0, 182] on html "Home Pymt Processing & Tracking Profile" at bounding box center [273, 204] width 546 height 409
click at [523, 279] on input "Apply" at bounding box center [520, 275] width 21 height 13
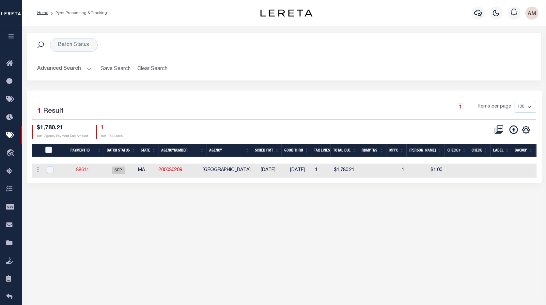
click at [86, 169] on link "88611" at bounding box center [82, 170] width 13 height 5
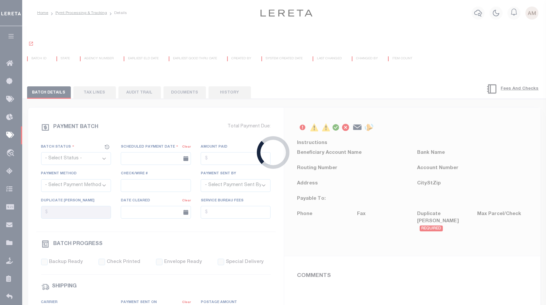
select select "SFP"
type input "[DATE]"
select select
type input "N"
radio input "true"
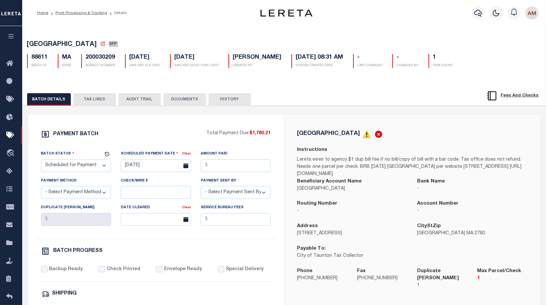
click at [101, 167] on select "- Select Status - Scheduled for Payment Ready For Payment Payment Sent Cleared …" at bounding box center [76, 166] width 70 height 13
select select "RFR"
click at [41, 161] on select "- Select Status - Scheduled for Payment Ready For Payment Payment Sent Cleared …" at bounding box center [76, 166] width 70 height 13
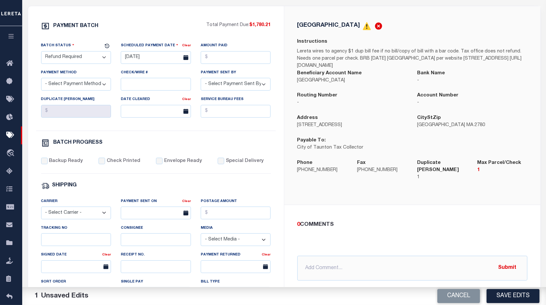
scroll to position [109, 0]
click at [511, 296] on button "Save Edits" at bounding box center [513, 296] width 53 height 14
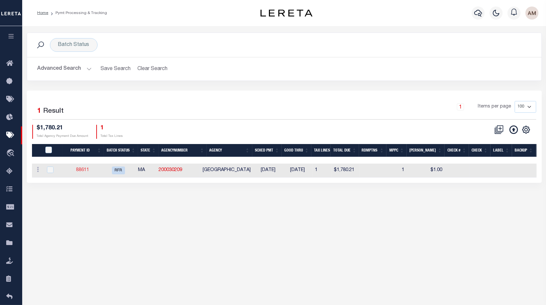
click at [86, 170] on link "88611" at bounding box center [82, 170] width 13 height 5
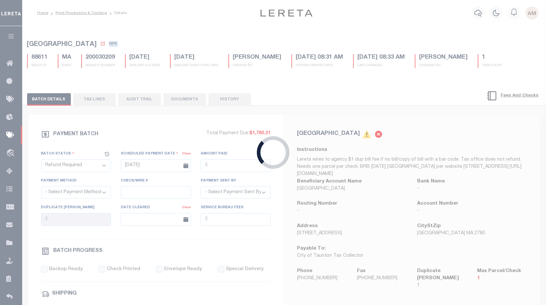
select select
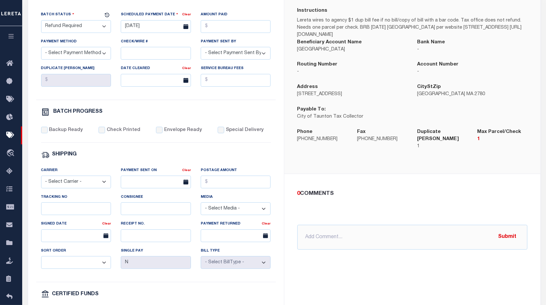
scroll to position [145, 0]
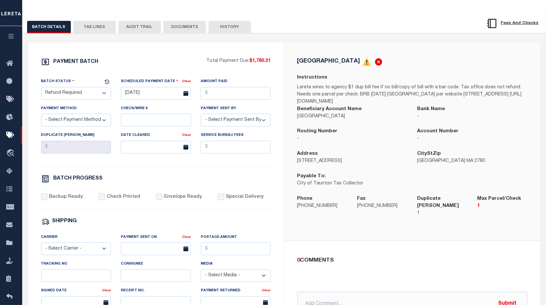
click at [101, 30] on button "TAX LINES" at bounding box center [94, 27] width 42 height 12
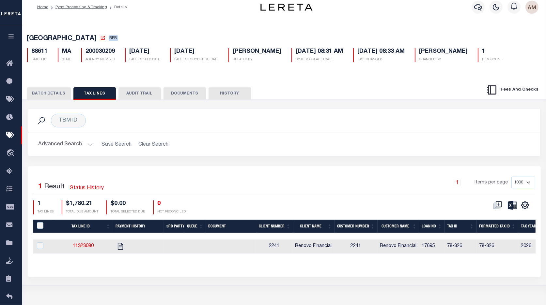
scroll to position [0, 0]
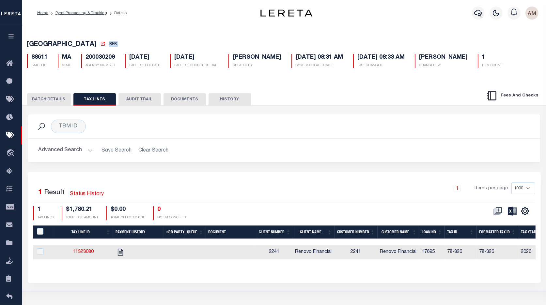
click at [47, 104] on button "BATCH DETAILS" at bounding box center [49, 99] width 44 height 12
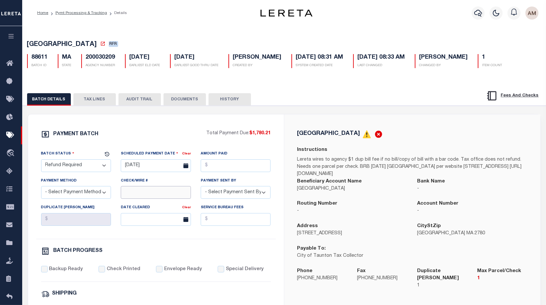
click at [154, 193] on input "Check/Wire #" at bounding box center [156, 192] width 70 height 13
type input "51962"
click at [248, 164] on input "Amount Paid" at bounding box center [236, 166] width 70 height 13
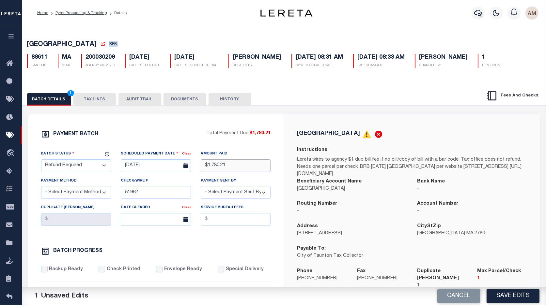
type input "$1,780.21"
click at [172, 248] on div "PAYMENT BATCH Total Payment Due: $1,780.21 Batch Status - Select Status -" at bounding box center [156, 305] width 240 height 350
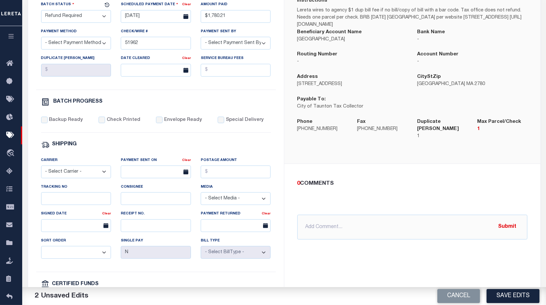
scroll to position [181, 0]
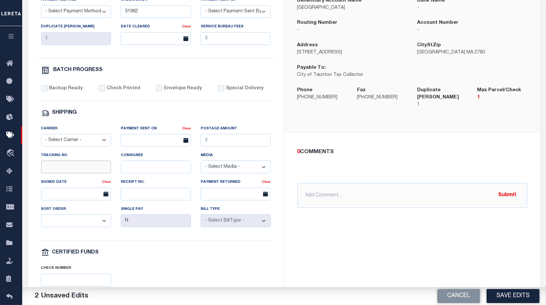
click at [107, 172] on input "Tracking No" at bounding box center [76, 167] width 70 height 13
paste input "883071402987"
type input "883071402987"
click at [152, 165] on input "Consignee" at bounding box center [156, 167] width 70 height 13
drag, startPoint x: 140, startPoint y: 175, endPoint x: 137, endPoint y: 173, distance: 3.5
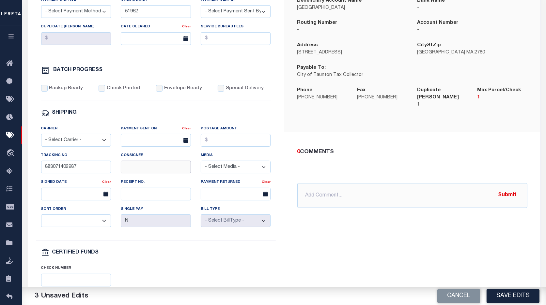
click at [140, 174] on input "Consignee" at bounding box center [156, 167] width 70 height 13
paste input "[PERSON_NAME]"
type input "[PERSON_NAME]"
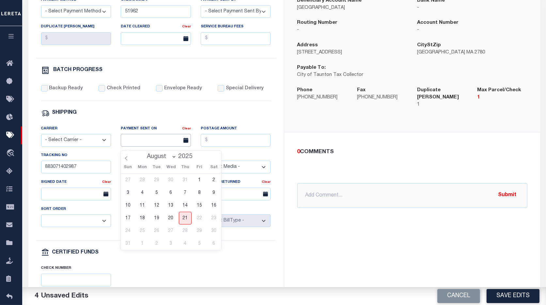
click at [137, 145] on input "text" at bounding box center [156, 140] width 70 height 13
click at [124, 154] on span at bounding box center [126, 156] width 11 height 11
select select "6"
click at [197, 218] on span "25" at bounding box center [199, 218] width 13 height 13
type input "[DATE]"
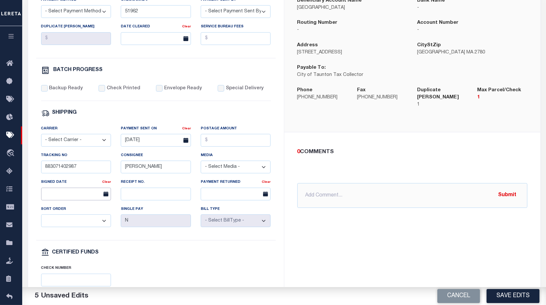
click at [67, 200] on input "text" at bounding box center [76, 194] width 70 height 13
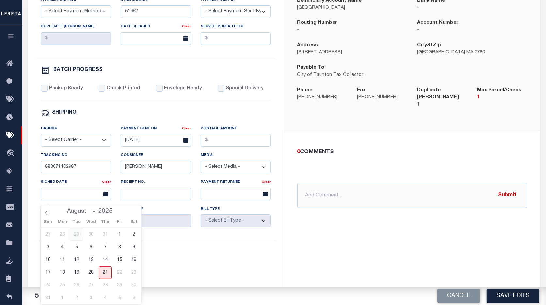
click at [77, 237] on span "29" at bounding box center [76, 234] width 13 height 13
type input "[DATE]"
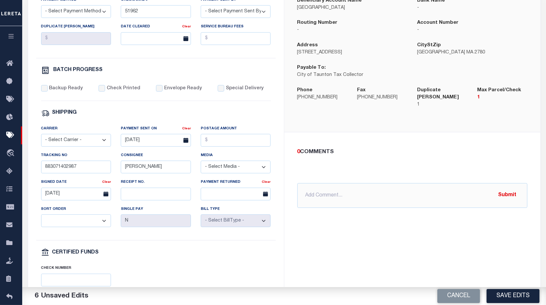
click at [149, 246] on div "PAYMENT BATCH Total Payment Due: $1,780.21 Batch Status - Select Status -" at bounding box center [156, 124] width 240 height 350
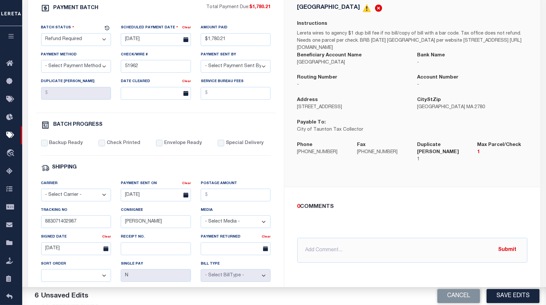
scroll to position [109, 0]
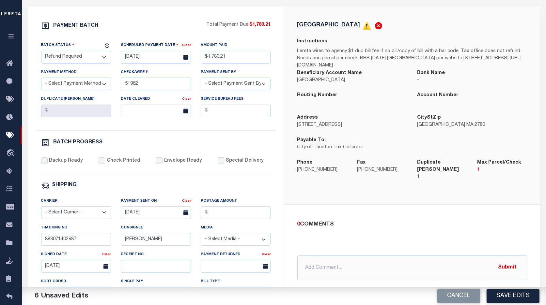
click at [66, 219] on select "- Select Carrier - E-mail Fax Fedex FTP Other UPS USPS" at bounding box center [76, 213] width 70 height 13
select select "FDX"
click at [41, 210] on select "- Select Carrier - E-mail Fax Fedex FTP Other UPS USPS" at bounding box center [76, 213] width 70 height 13
click at [152, 185] on div "SHIPPING" at bounding box center [156, 185] width 230 height 8
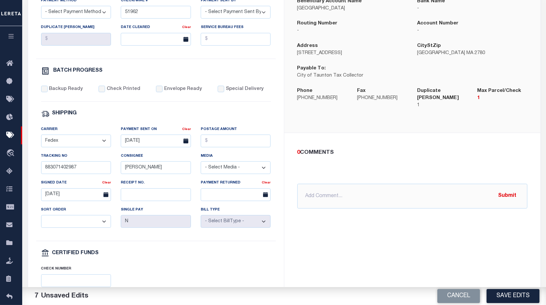
scroll to position [181, 0]
click at [371, 194] on input "text" at bounding box center [412, 195] width 230 height 25
type input "T"
click at [455, 188] on input "8/21/25 - This loan is from PPID 87759. Per the tax agency this parcel was paid…" at bounding box center [412, 195] width 230 height 25
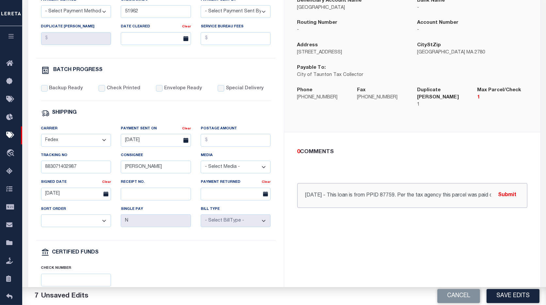
scroll to position [0, 59]
drag, startPoint x: 363, startPoint y: 192, endPoint x: 503, endPoint y: 205, distance: 140.9
click at [506, 208] on div "0 COMMENTS 8/21/25 - This loan is from PPID 87759. Per the tax agency this parc…" at bounding box center [412, 177] width 256 height 91
click at [485, 190] on input "8/21/25 - This loan is from PPID 87759. Per the tax agency this parcel was paid…" at bounding box center [412, 195] width 230 height 25
click at [491, 189] on input "8/21/25 - This loan is from PPID 87759. Per the tax agency this parcel was paid…" at bounding box center [412, 195] width 230 height 25
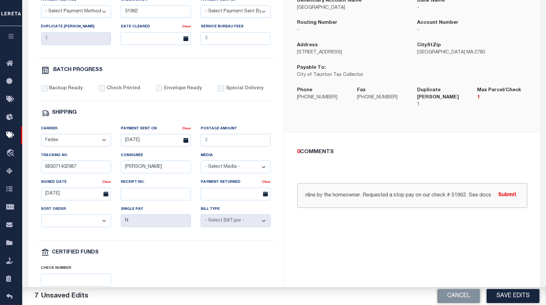
scroll to position [0, 190]
click at [447, 190] on input "[DATE] - This loan is from PPID 87759. Per the tax agency this parcel was paid …" at bounding box center [412, 195] width 230 height 25
type input "[DATE] - This loan is from PPID 87759. Per the tax agency this parcel was paid …"
click at [506, 189] on button "Submit" at bounding box center [507, 195] width 27 height 13
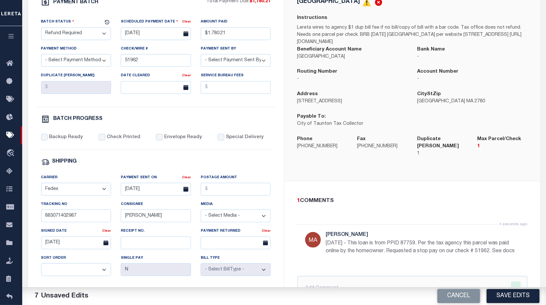
scroll to position [36, 0]
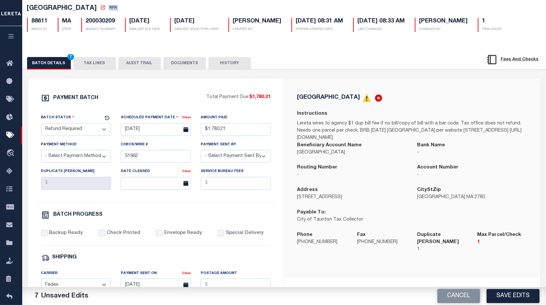
click at [189, 68] on button "DOCUMENTS" at bounding box center [184, 63] width 42 height 12
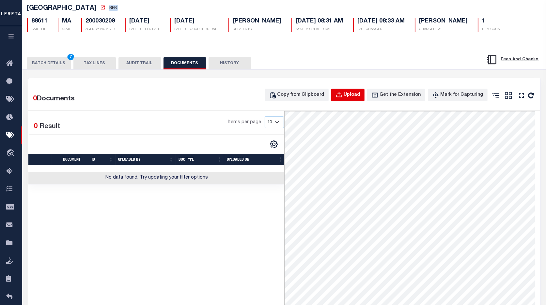
click at [354, 97] on div "Upload" at bounding box center [352, 95] width 16 height 7
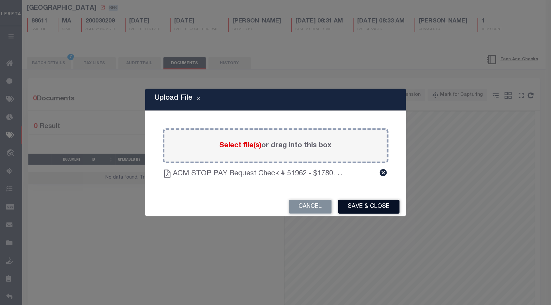
click at [378, 209] on button "Save & Close" at bounding box center [368, 207] width 61 height 14
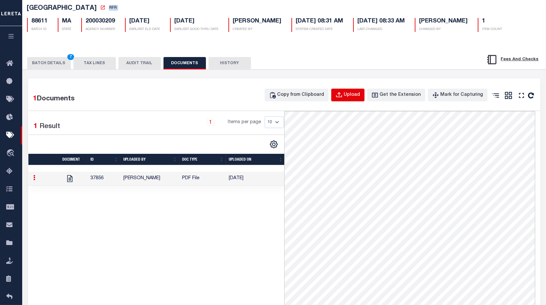
click at [352, 99] on div "Upload" at bounding box center [352, 95] width 16 height 7
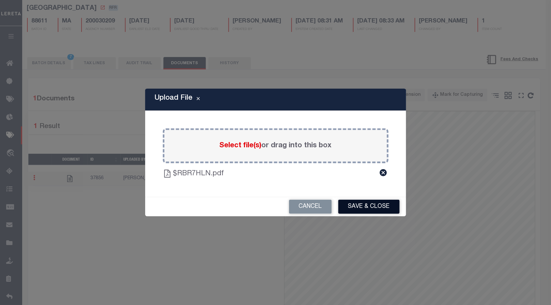
click at [380, 213] on button "Save & Close" at bounding box center [368, 207] width 61 height 14
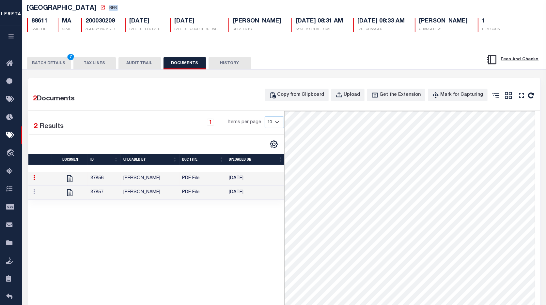
click at [217, 199] on td "PDF File" at bounding box center [202, 193] width 47 height 14
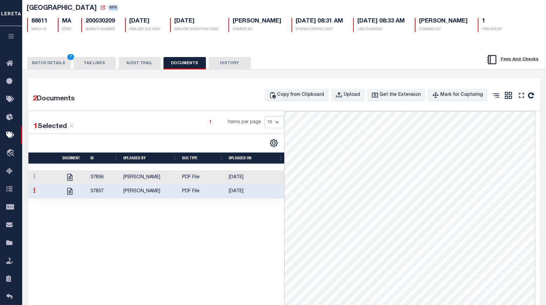
click at [213, 179] on td "PDF File" at bounding box center [202, 178] width 47 height 14
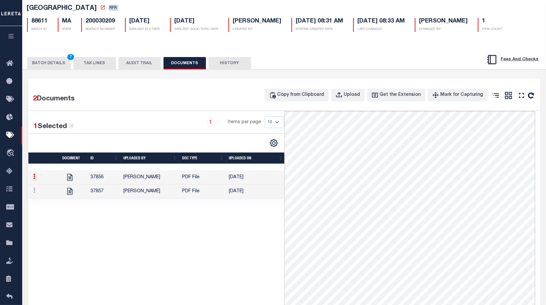
click at [197, 173] on td "PDF File" at bounding box center [202, 178] width 47 height 14
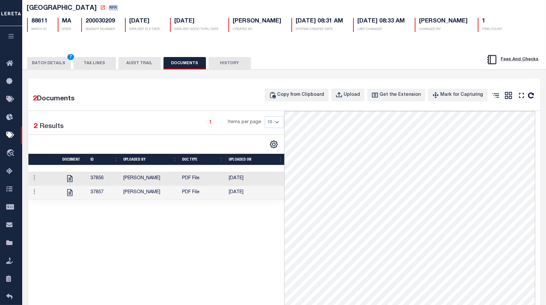
click at [198, 179] on td "PDF File" at bounding box center [202, 179] width 47 height 14
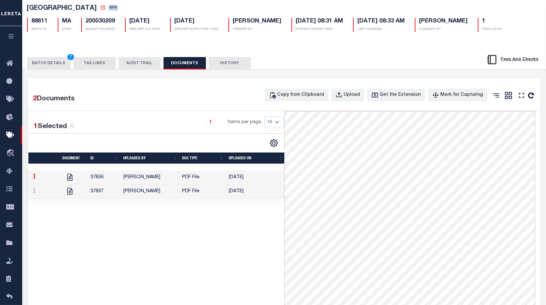
click at [201, 194] on td "PDF File" at bounding box center [202, 192] width 47 height 14
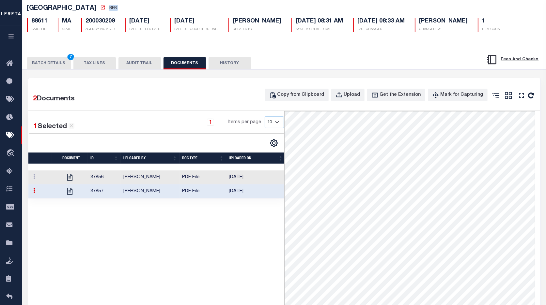
click at [67, 67] on button "BATCH DETAILS 7" at bounding box center [49, 63] width 44 height 12
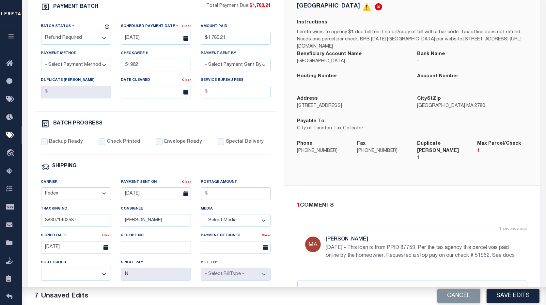
scroll to position [0, 0]
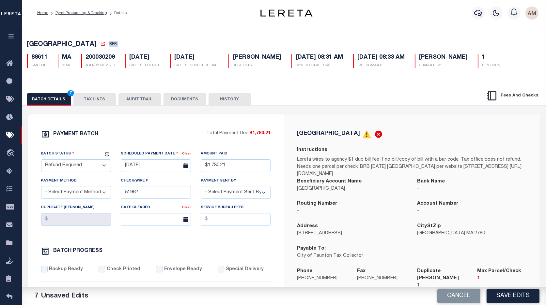
drag, startPoint x: 99, startPoint y: 100, endPoint x: 111, endPoint y: 107, distance: 13.8
click at [99, 100] on button "TAX LINES" at bounding box center [94, 99] width 42 height 12
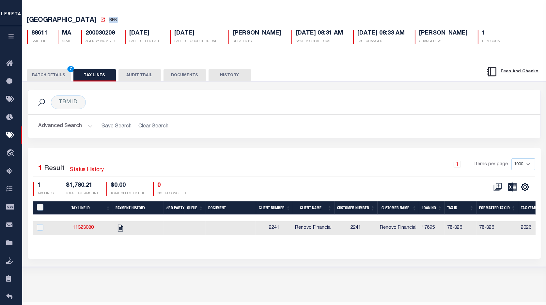
scroll to position [36, 0]
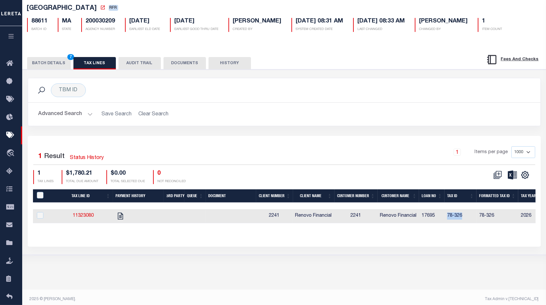
drag, startPoint x: 466, startPoint y: 219, endPoint x: 443, endPoint y: 219, distance: 23.5
copy tr "78-326"
click at [121, 217] on icon "" at bounding box center [120, 216] width 5 height 7
checkbox input "true"
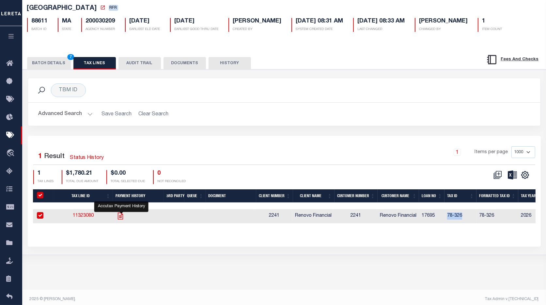
checkbox input "true"
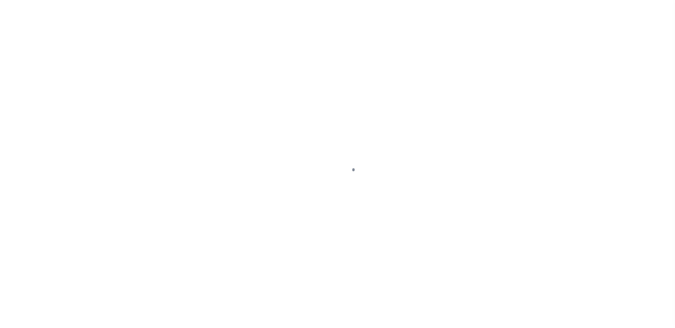
select select "RFR"
select select
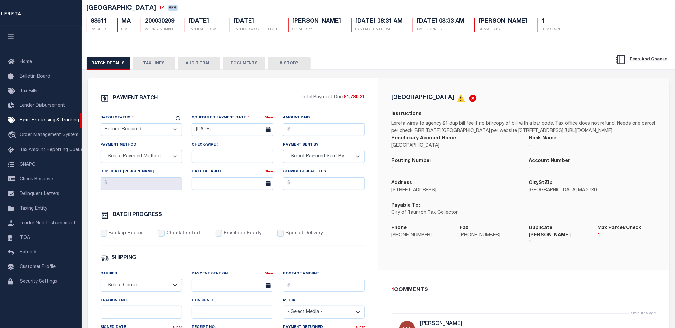
click at [440, 65] on div "BATCH DETAILS TAX LINES AUDIT TRAIL DOCUMENTS HISTORY" at bounding box center [336, 63] width 500 height 12
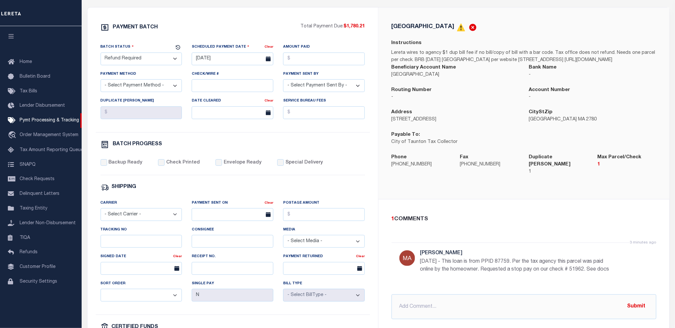
scroll to position [109, 0]
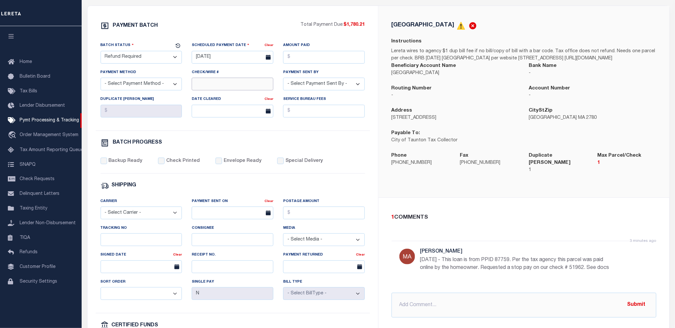
click at [244, 90] on input "Check/Wire #" at bounding box center [233, 84] width 82 height 13
type input "51962"
type input "$1,780.21"
type input "883071402987"
type input "[PERSON_NAME]"
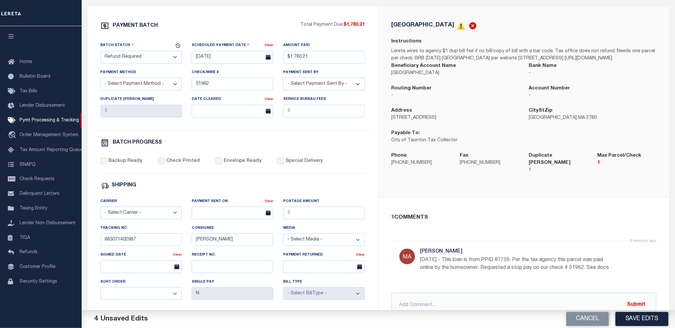
click at [331, 161] on div "Backup Ready Check Printed Envelope Ready Special Delivery" at bounding box center [233, 166] width 264 height 16
drag, startPoint x: 258, startPoint y: 136, endPoint x: 254, endPoint y: 134, distance: 4.4
click at [258, 136] on div "PAYMENT BATCH Total Payment Due: $1,780.21 Batch Status - Select Status -" at bounding box center [232, 197] width 275 height 350
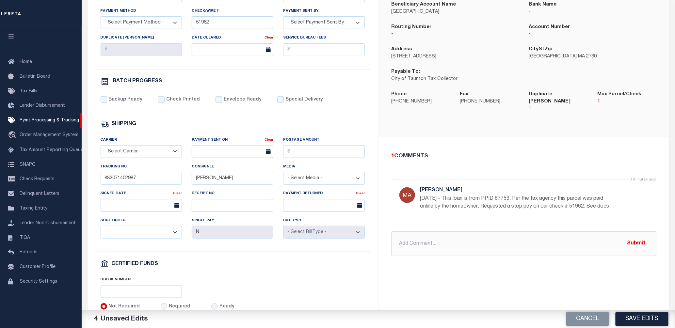
scroll to position [181, 0]
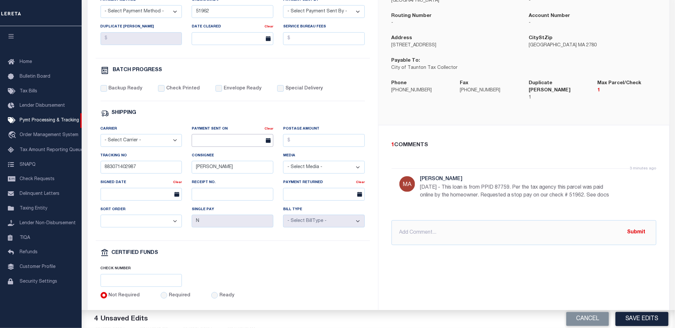
click at [237, 145] on input "text" at bounding box center [233, 140] width 82 height 13
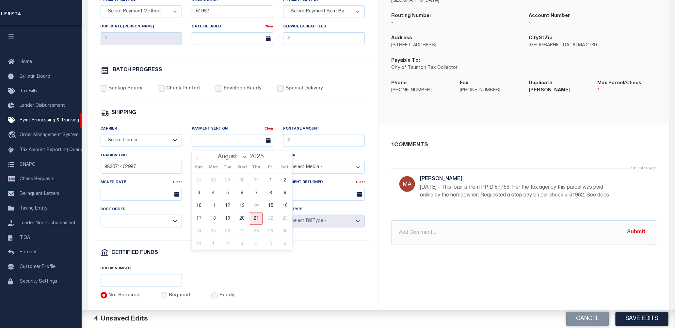
click at [196, 160] on icon at bounding box center [197, 158] width 5 height 5
select select "6"
click at [269, 218] on span "25" at bounding box center [270, 218] width 13 height 13
type input "[DATE]"
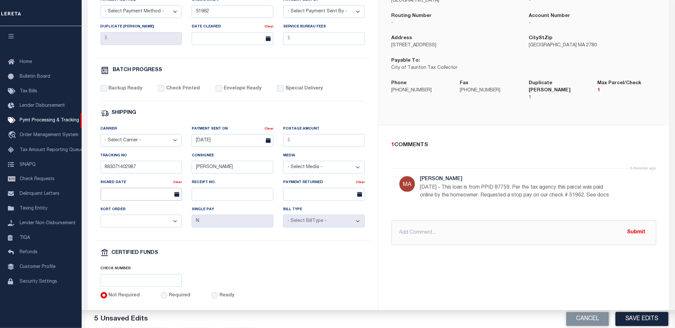
click at [132, 194] on input "text" at bounding box center [142, 194] width 82 height 13
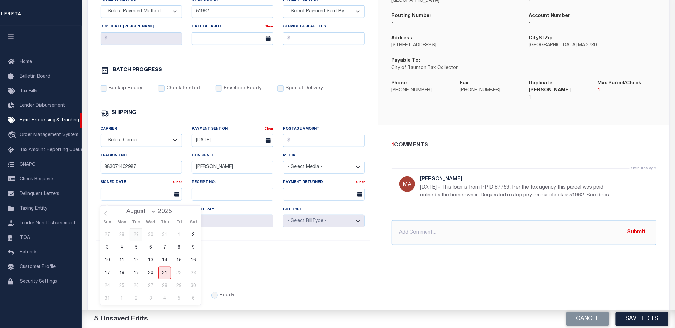
click at [134, 237] on span "29" at bounding box center [136, 234] width 13 height 13
type input "[DATE]"
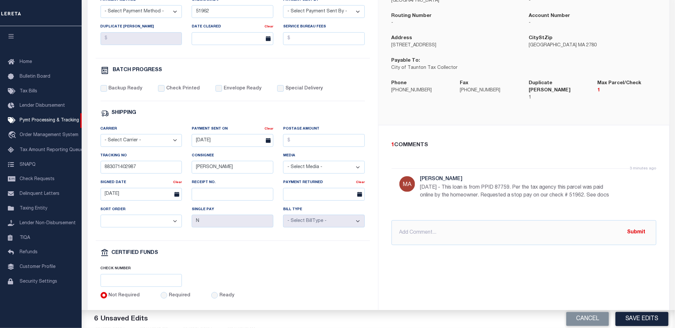
click at [270, 268] on div "PAYMENT BATCH Total Payment Due: $1,780.21 Batch Status - Select Status -" at bounding box center [232, 124] width 275 height 350
click at [656, 321] on button "Save Edits" at bounding box center [641, 319] width 53 height 14
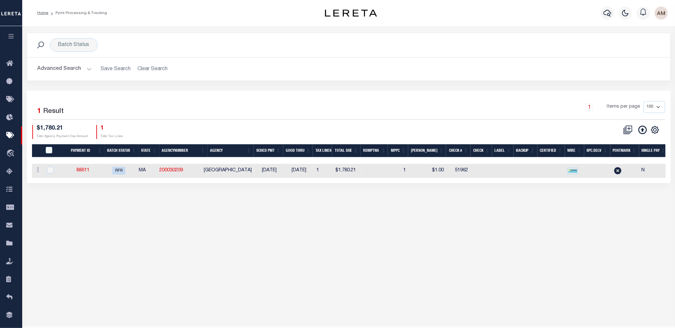
click at [89, 168] on td "88611" at bounding box center [83, 171] width 38 height 14
checkbox input "true"
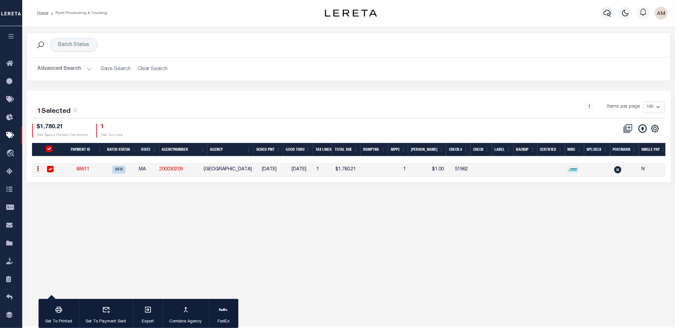
click at [87, 172] on link "88611" at bounding box center [82, 169] width 13 height 5
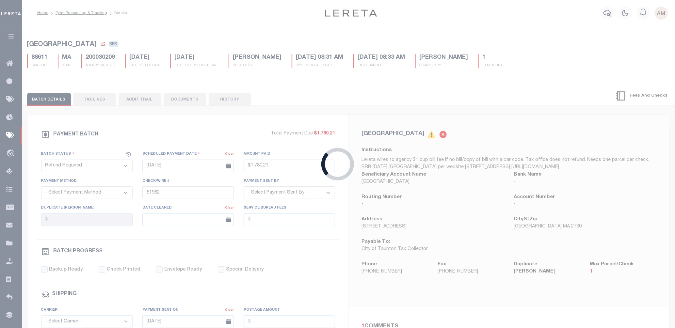
type input "$1,780.21"
select select
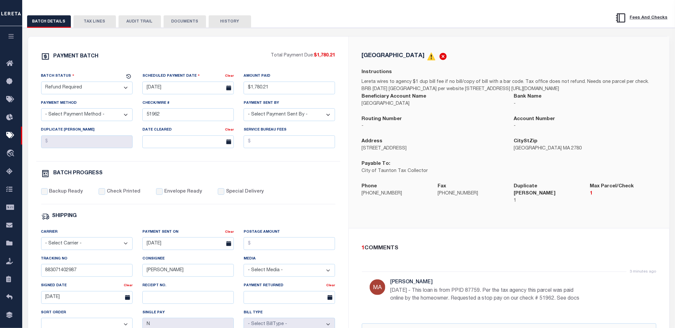
scroll to position [36, 0]
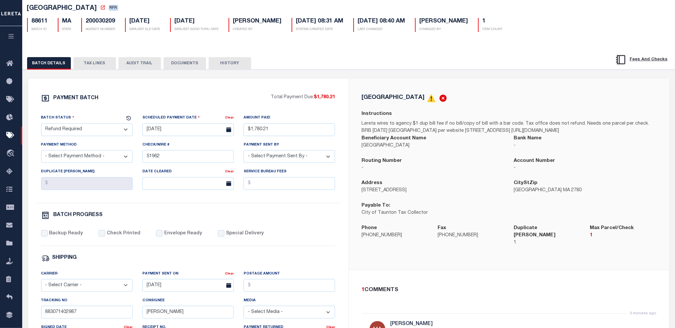
click at [195, 69] on button "DOCUMENTS" at bounding box center [184, 63] width 42 height 12
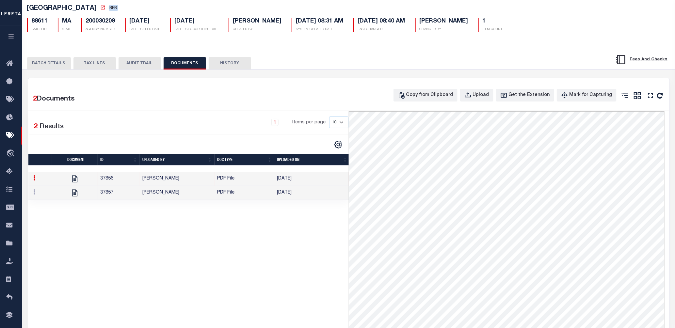
click at [221, 195] on td "PDF File" at bounding box center [244, 193] width 60 height 14
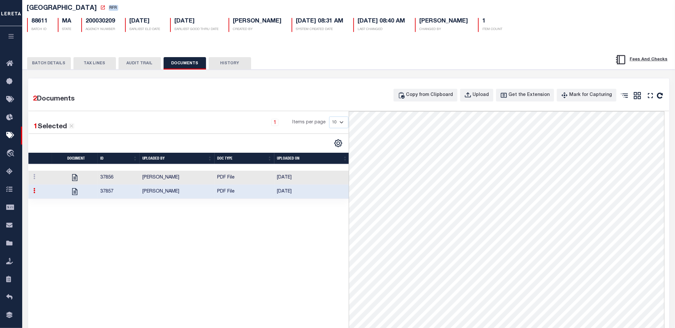
click at [49, 68] on button "BATCH DETAILS" at bounding box center [49, 63] width 44 height 12
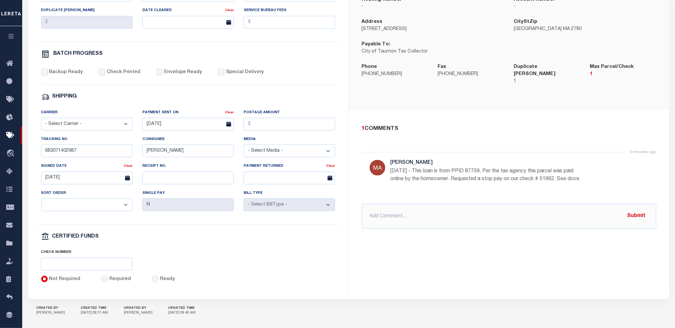
scroll to position [217, 0]
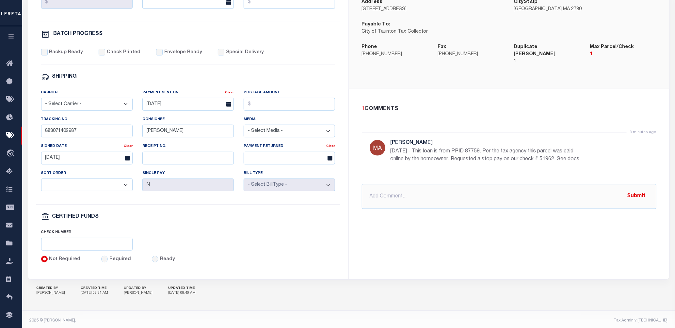
click at [92, 105] on select "- Select Carrier - E-mail Fax Fedex FTP Other UPS USPS" at bounding box center [86, 104] width 91 height 13
select select "FDX"
click at [41, 101] on select "- Select Carrier - E-mail Fax Fedex FTP Other UPS USPS" at bounding box center [86, 104] width 91 height 13
click at [637, 319] on button "Save Edits" at bounding box center [641, 319] width 53 height 14
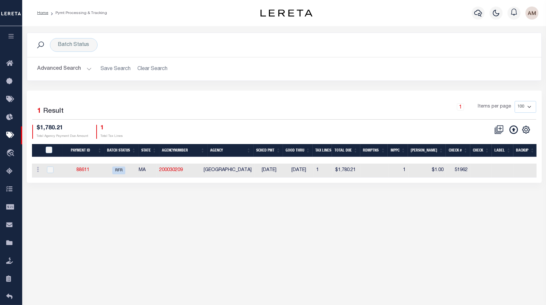
click at [508, 57] on hr at bounding box center [284, 57] width 514 height 0
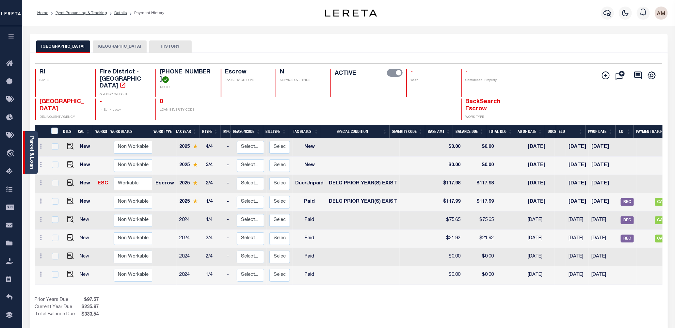
click at [29, 160] on link "Parcel & Loan" at bounding box center [31, 152] width 5 height 33
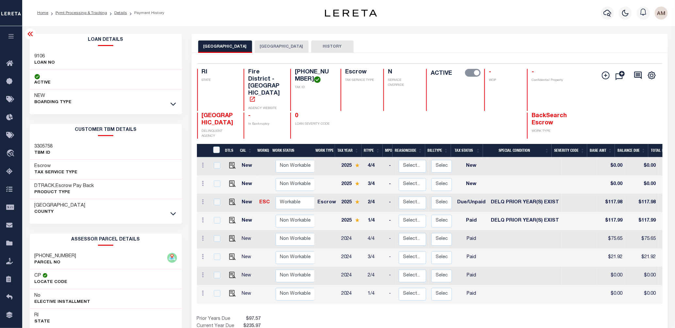
click at [177, 107] on div at bounding box center [173, 104] width 8 height 7
click at [176, 105] on icon at bounding box center [173, 104] width 6 height 7
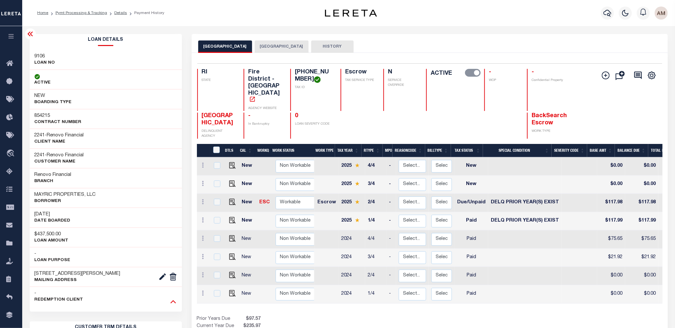
click at [173, 301] on icon at bounding box center [173, 301] width 6 height 7
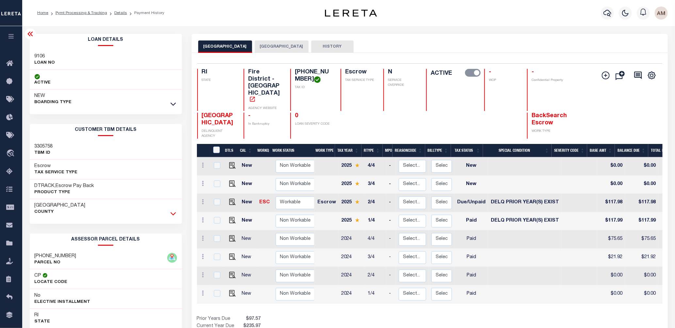
click at [173, 210] on icon at bounding box center [173, 213] width 6 height 7
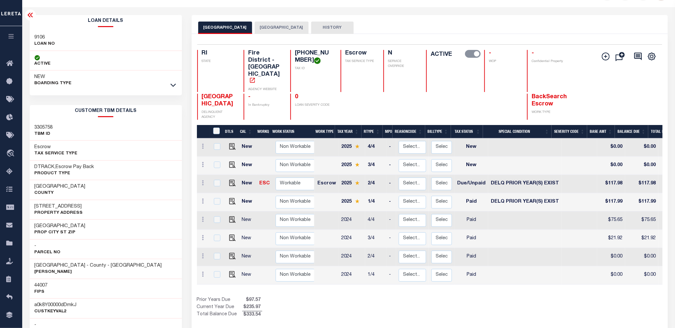
scroll to position [36, 0]
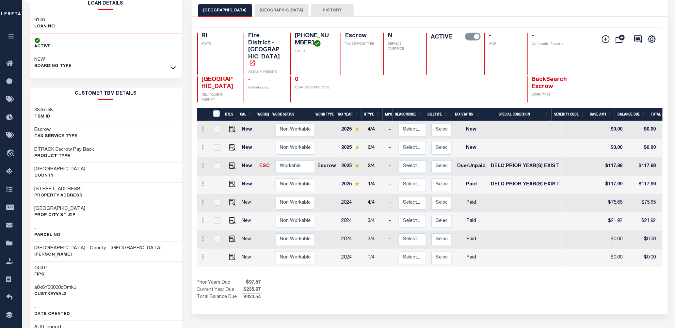
drag, startPoint x: 82, startPoint y: 188, endPoint x: 46, endPoint y: 185, distance: 35.7
click at [31, 188] on div "417 and 423 Broad Street Property Address" at bounding box center [106, 192] width 152 height 20
copy h3 "417 and 423 Broad Street"
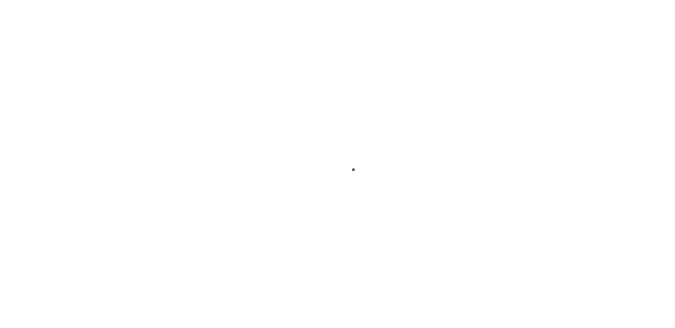
select select "RSR"
select select "CHK"
select select "[PERSON_NAME]"
select select "FDX"
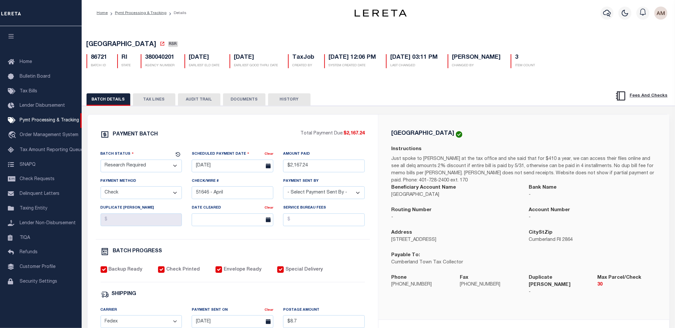
drag, startPoint x: 234, startPoint y: 34, endPoint x: 228, endPoint y: 33, distance: 5.2
click at [234, 34] on div "[GEOGRAPHIC_DATA] RSR 86721 BATCH ID RI STATE 380040201 3" at bounding box center [378, 53] width 599 height 40
click at [13, 33] on button "button" at bounding box center [11, 37] width 22 height 22
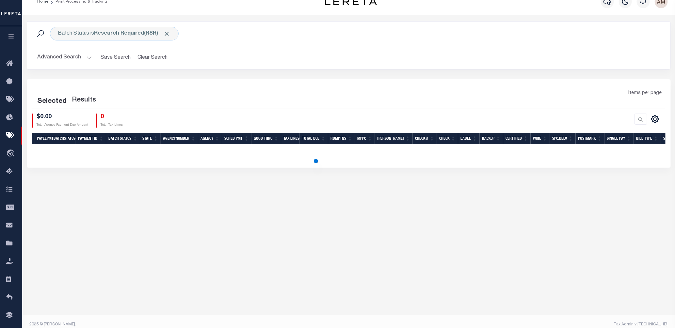
scroll to position [18, 0]
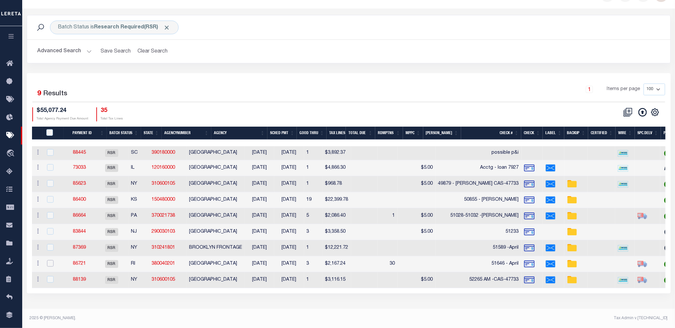
click at [48, 262] on input "checkbox" at bounding box center [50, 263] width 7 height 7
checkbox input "true"
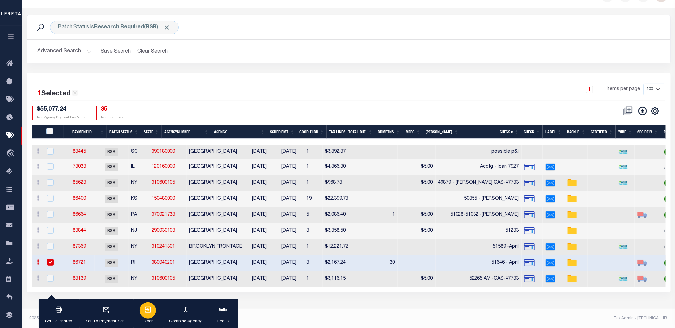
click at [149, 311] on icon "button" at bounding box center [148, 310] width 8 height 8
click at [83, 260] on link "86721" at bounding box center [79, 262] width 13 height 5
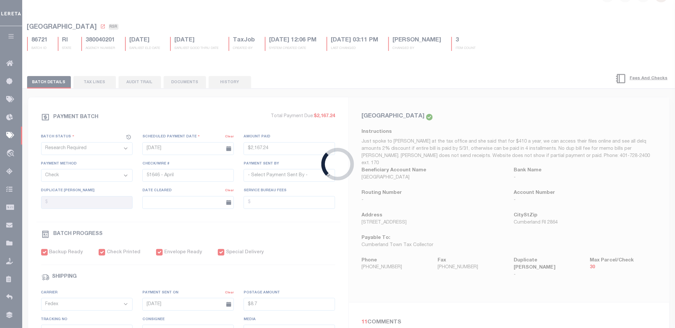
scroll to position [17, 0]
type input "$2,167.24"
type input "$8.7"
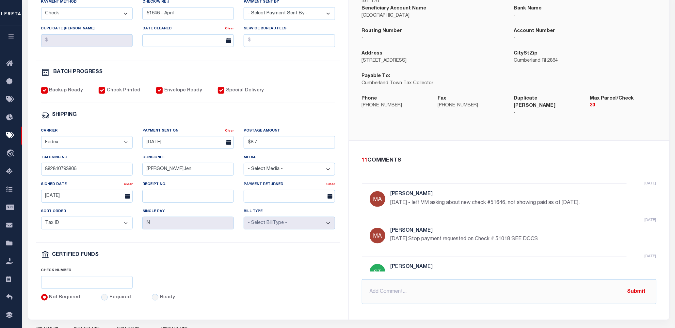
scroll to position [181, 0]
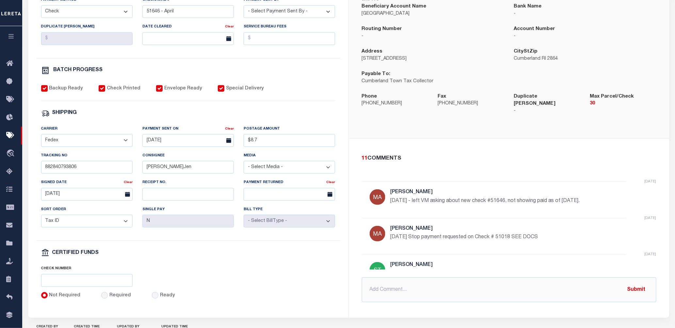
drag, startPoint x: 213, startPoint y: 290, endPoint x: 206, endPoint y: 290, distance: 6.5
click at [213, 290] on div "Check Number" at bounding box center [188, 278] width 304 height 27
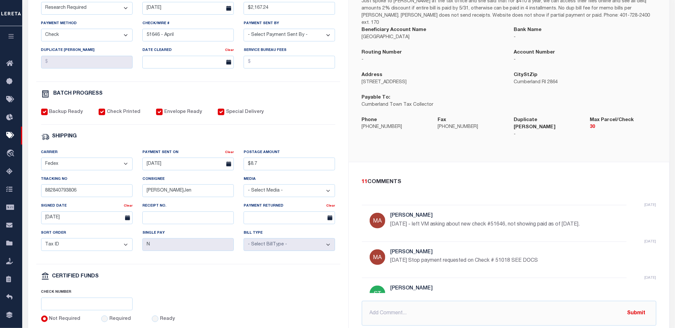
scroll to position [145, 0]
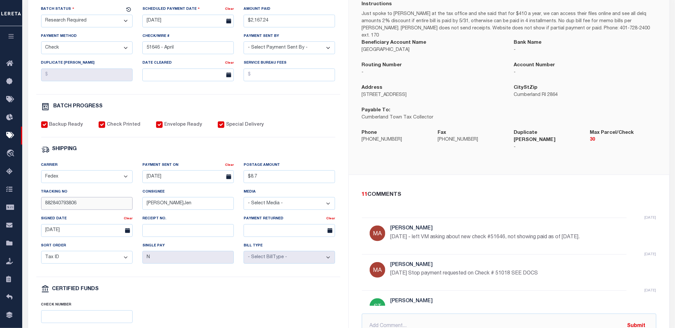
click at [84, 209] on input "882840793806" at bounding box center [86, 203] width 91 height 13
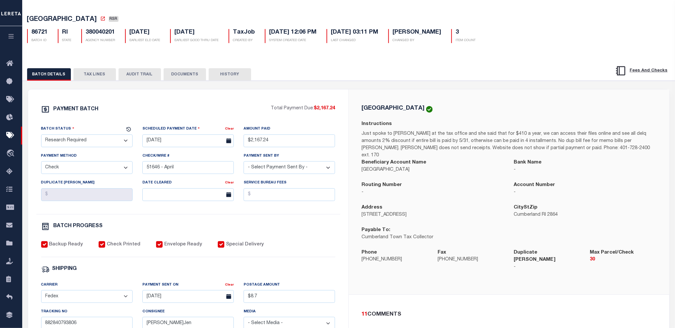
scroll to position [36, 0]
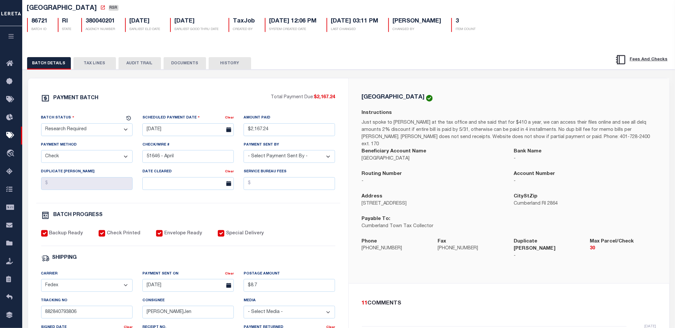
click at [349, 246] on div "[GEOGRAPHIC_DATA] Instructions Just spoke to [PERSON_NAME] at the tax office an…" at bounding box center [509, 180] width 320 height 205
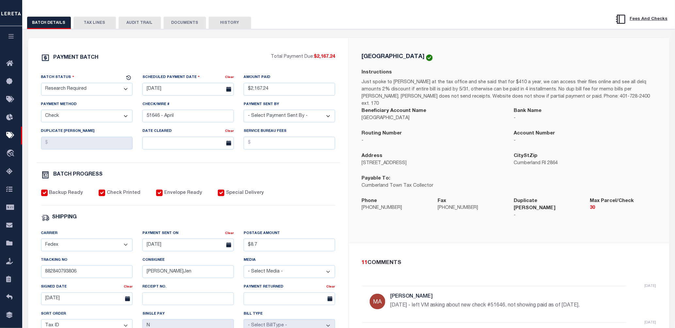
scroll to position [145, 0]
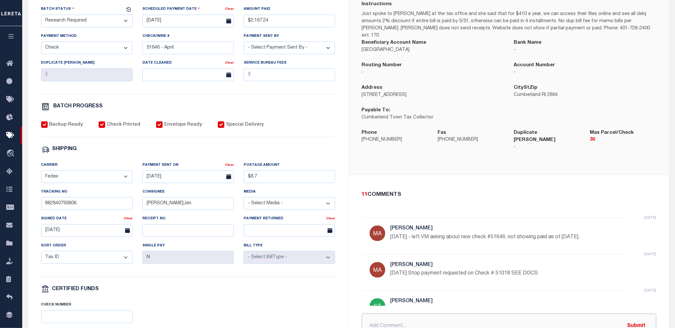
click at [397, 314] on input "text" at bounding box center [509, 326] width 294 height 25
click at [459, 315] on input "[DATE] - Email to agency to" at bounding box center [509, 326] width 294 height 25
click at [405, 314] on input "[DATE] - Email to agency to verify our payment." at bounding box center [509, 326] width 294 height 25
drag, startPoint x: 537, startPoint y: 320, endPoint x: 540, endPoint y: 321, distance: 3.8
click at [537, 320] on input "[DATE] - Email sent to to agency to verify our payment." at bounding box center [509, 326] width 294 height 25
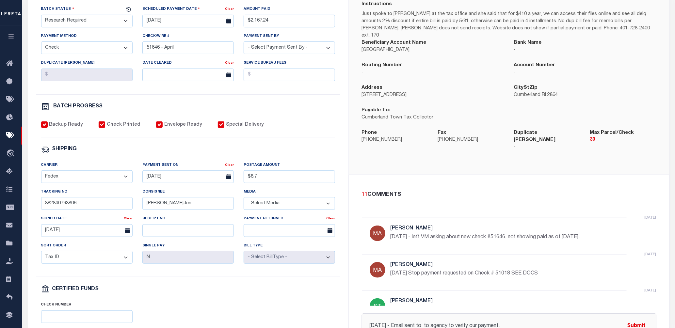
drag, startPoint x: 429, startPoint y: 313, endPoint x: 462, endPoint y: 327, distance: 35.5
click at [422, 314] on input "[DATE] - Email sent to to agency to verify our payment." at bounding box center [509, 326] width 294 height 25
click at [514, 314] on input "[DATE] - Email sent to agency to verify our payment." at bounding box center [509, 326] width 294 height 25
type input "[DATE] - Email sent to agency to verify our payment. I only get the voicemail w…"
click at [638, 319] on button "Submit" at bounding box center [636, 325] width 27 height 13
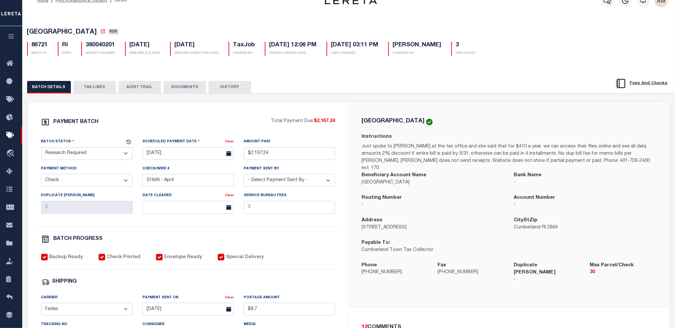
scroll to position [0, 0]
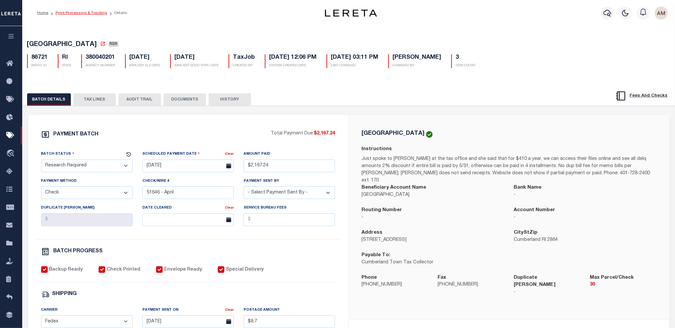
click at [95, 13] on link "Pymt Processing & Tracking" at bounding box center [81, 13] width 52 height 4
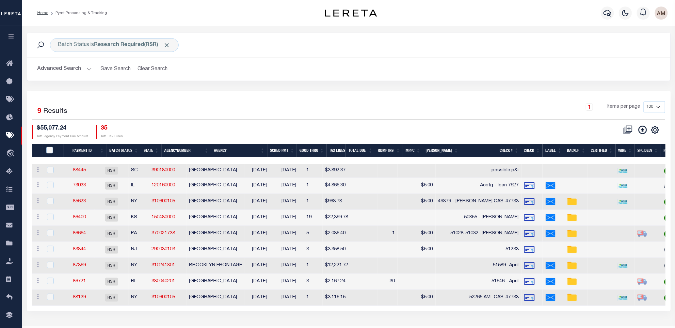
click at [506, 147] on th "Check #" at bounding box center [491, 150] width 60 height 13
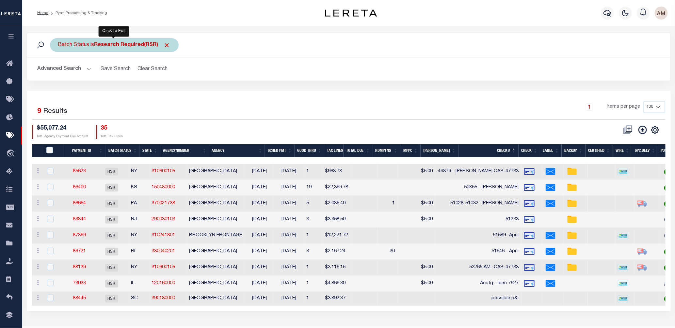
click at [91, 47] on div "Batch Status is Research Required(RSR)" at bounding box center [114, 45] width 129 height 14
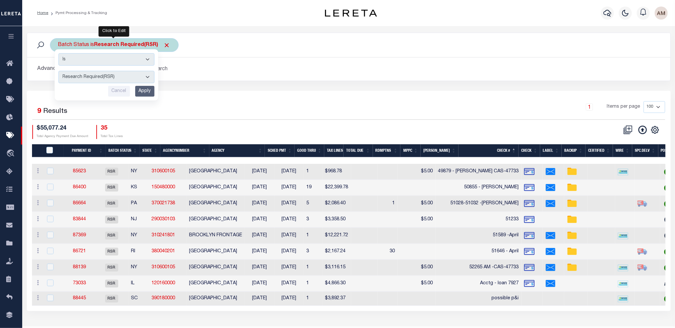
click at [97, 74] on select "Awaiting Funds (AWF) Cleared and Complete (CAC) New Check Needed (NCN) Payment …" at bounding box center [106, 77] width 96 height 12
select select "SFP"
click at [58, 71] on select "Awaiting Funds (AWF) Cleared and Complete (CAC) New Check Needed (NCN) Payment …" at bounding box center [106, 77] width 96 height 12
click at [153, 89] on input "Apply" at bounding box center [144, 91] width 19 height 11
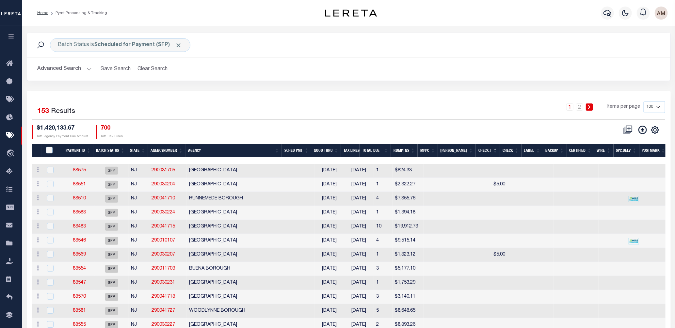
click at [200, 145] on th "Agency" at bounding box center [233, 150] width 96 height 13
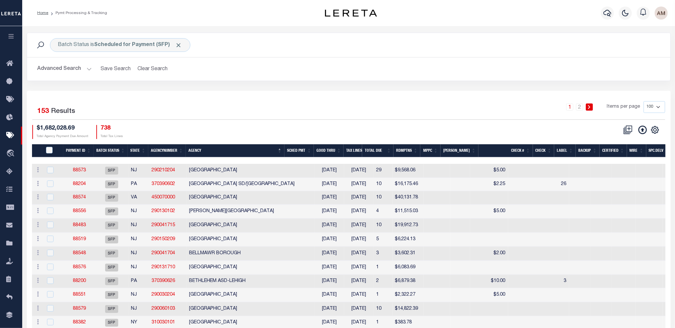
click at [198, 145] on th "Agency" at bounding box center [235, 150] width 99 height 13
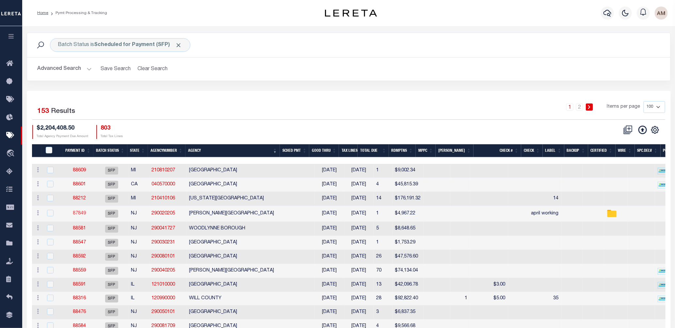
click at [77, 212] on link "87849" at bounding box center [79, 213] width 13 height 5
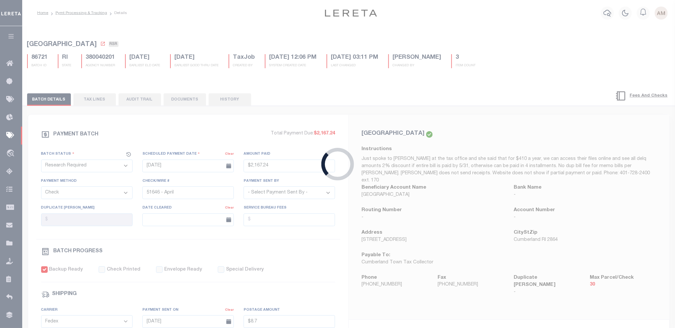
select select "SFP"
type input "[DATE]"
type input "$4,967.22"
type input "april working"
checkbox input "false"
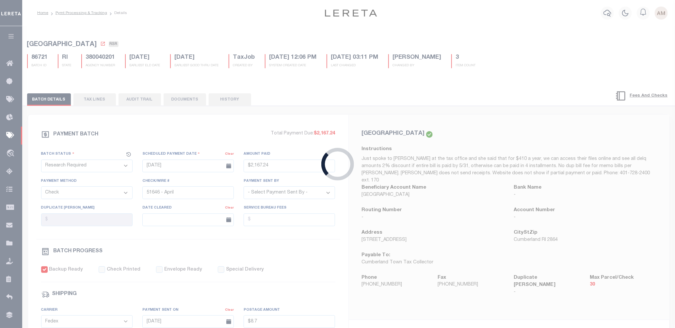
checkbox input "false"
type input "April"
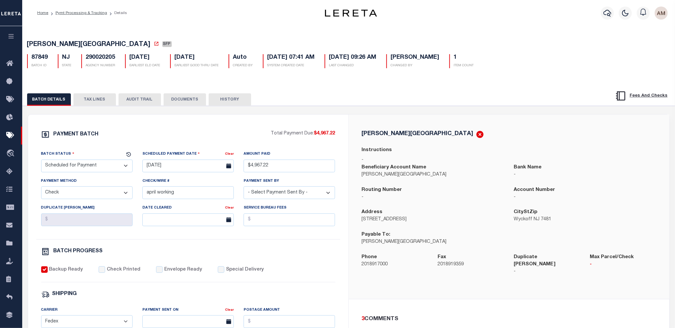
click at [89, 170] on select "- Select Status - Scheduled for Payment Ready For Payment Payment Sent Cleared …" at bounding box center [86, 166] width 91 height 13
select select "RFP"
click at [41, 161] on select "- Select Status - Scheduled for Payment Ready For Payment Payment Sent Cleared …" at bounding box center [86, 166] width 91 height 13
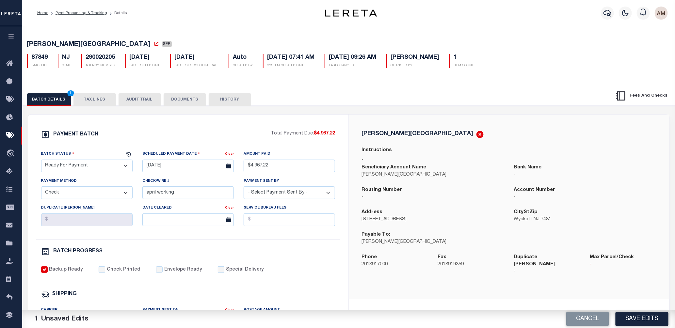
click at [639, 314] on button "Save Edits" at bounding box center [641, 319] width 53 height 14
